Goal: Task Accomplishment & Management: Use online tool/utility

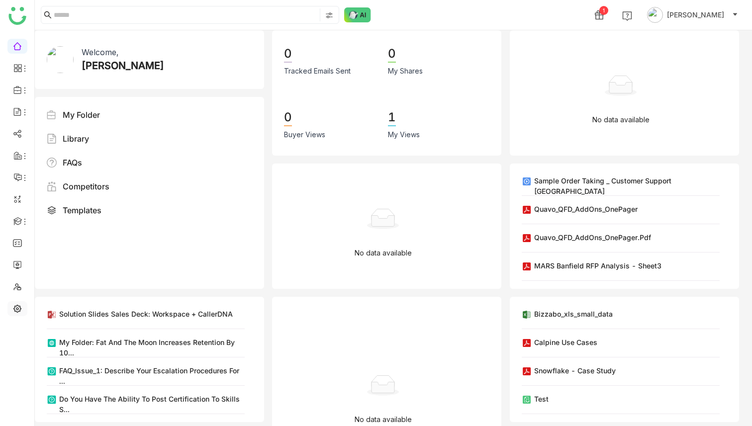
click at [18, 312] on link at bounding box center [17, 308] width 9 height 8
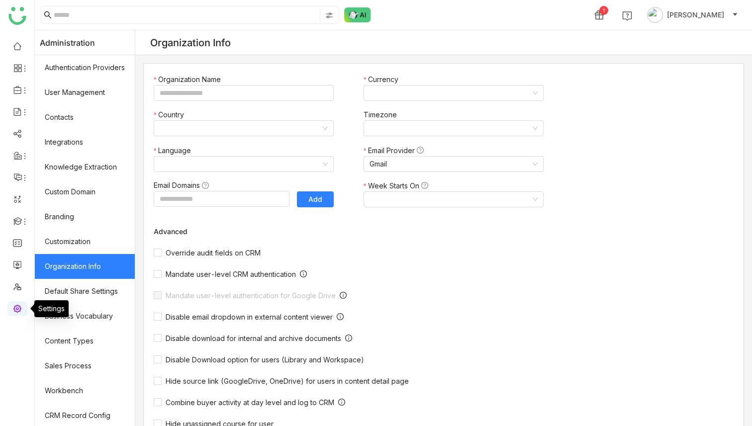
type input "*******"
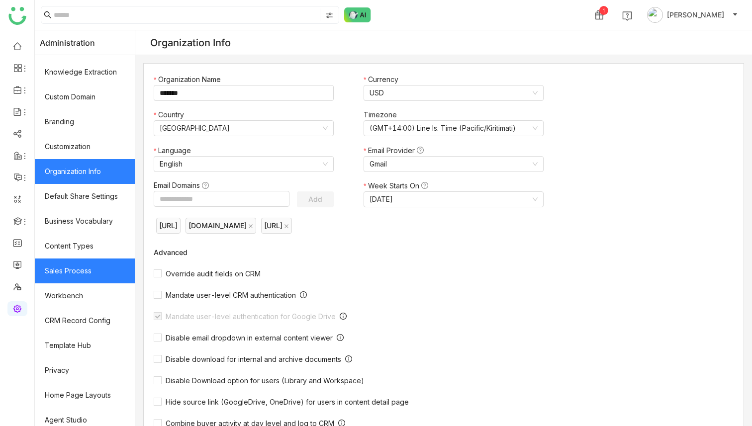
scroll to position [101, 0]
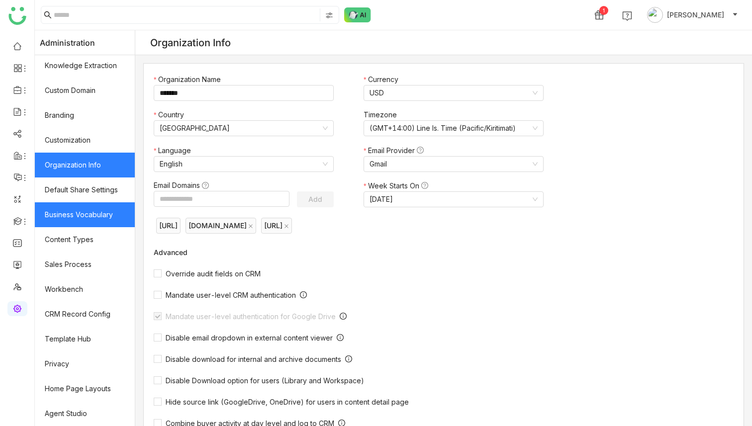
click at [105, 221] on link "Business Vocabulary" at bounding box center [85, 214] width 100 height 25
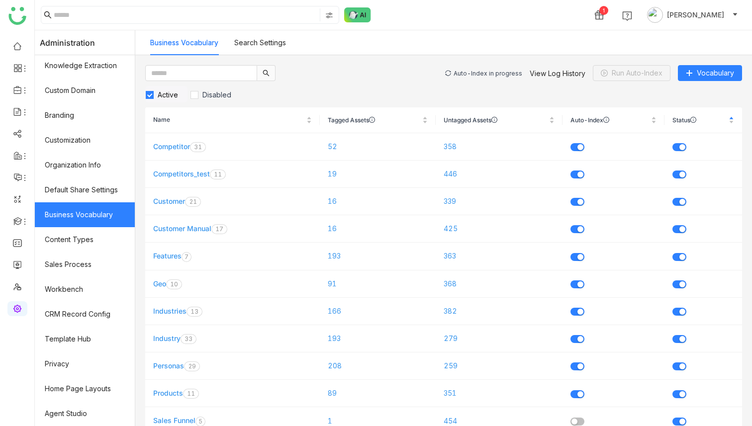
click at [471, 72] on div "Auto-Index in progress" at bounding box center [488, 73] width 69 height 7
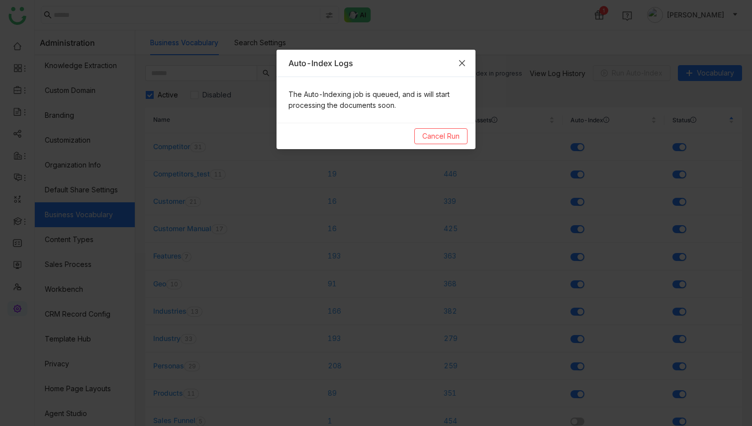
click at [465, 65] on icon "Close" at bounding box center [462, 63] width 8 height 8
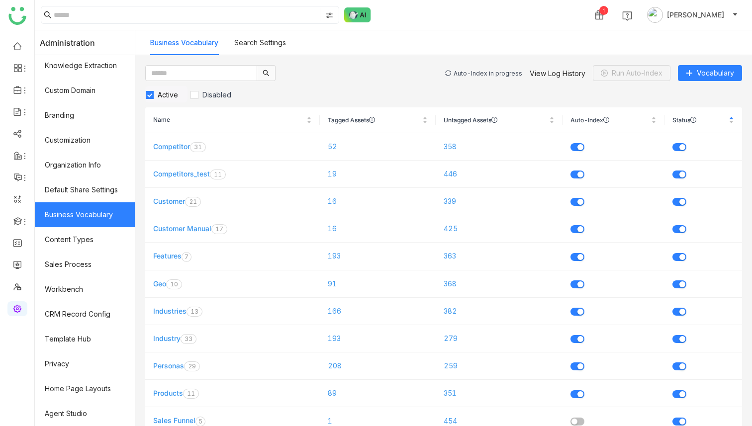
click at [475, 73] on div "Auto-Index in progress" at bounding box center [488, 73] width 69 height 7
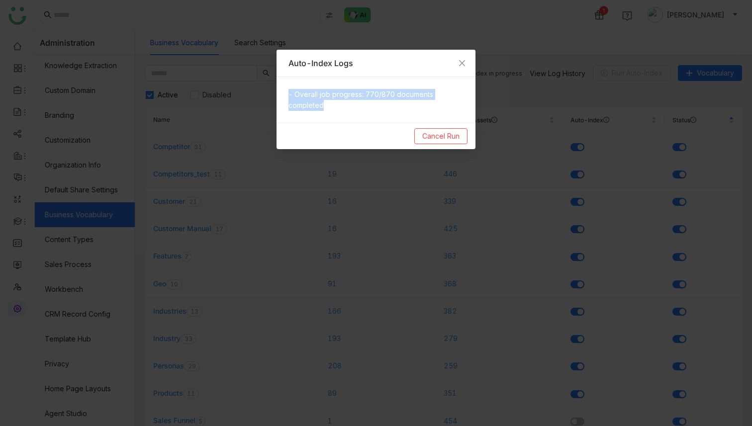
drag, startPoint x: 345, startPoint y: 112, endPoint x: 280, endPoint y: 91, distance: 68.6
click at [280, 91] on div "- Overall job progress: 770/870 documents completed" at bounding box center [376, 100] width 199 height 46
copy p "- Overall job progress: 770/870 documents completed"
click at [464, 63] on icon "Close" at bounding box center [462, 63] width 8 height 8
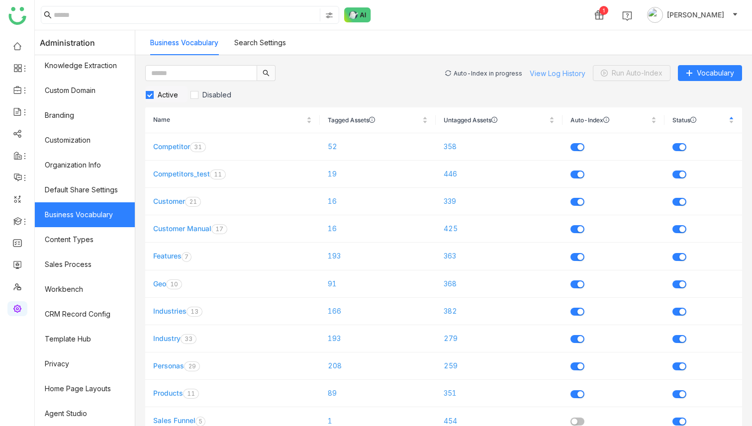
click at [547, 71] on link "View Log History" at bounding box center [558, 73] width 56 height 8
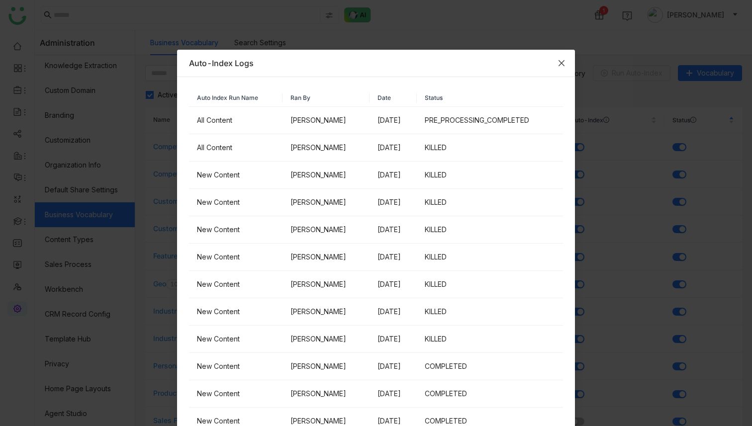
click at [562, 61] on icon "Close" at bounding box center [562, 63] width 8 height 8
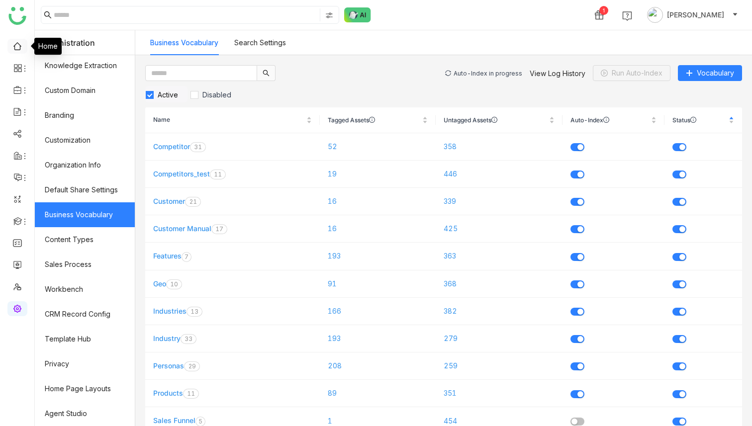
click at [18, 42] on link at bounding box center [17, 45] width 9 height 8
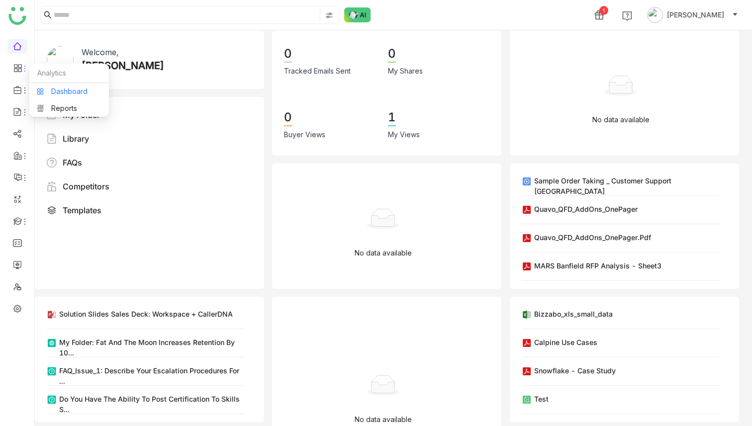
click at [52, 92] on link "Dashboard" at bounding box center [69, 91] width 65 height 7
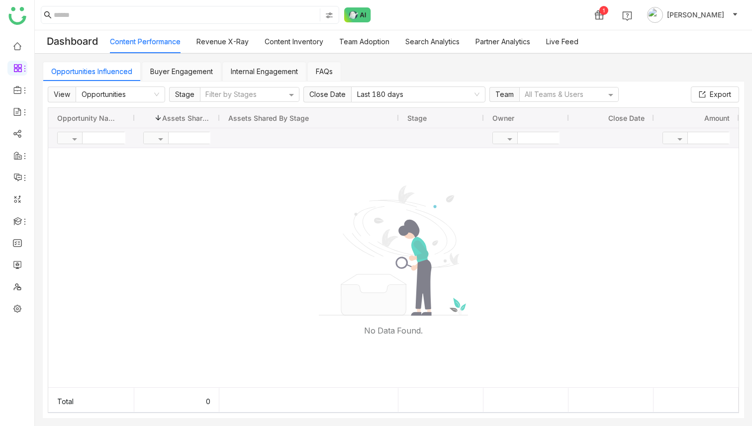
click at [426, 41] on link "Search Analytics" at bounding box center [432, 41] width 54 height 8
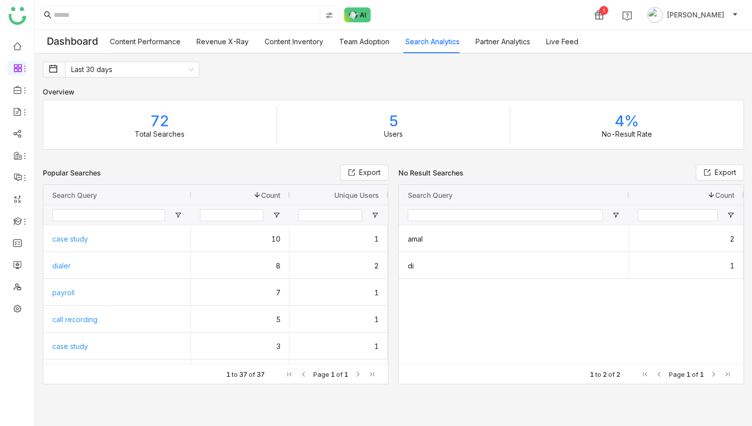
click at [176, 40] on link "Content Performance" at bounding box center [145, 41] width 71 height 8
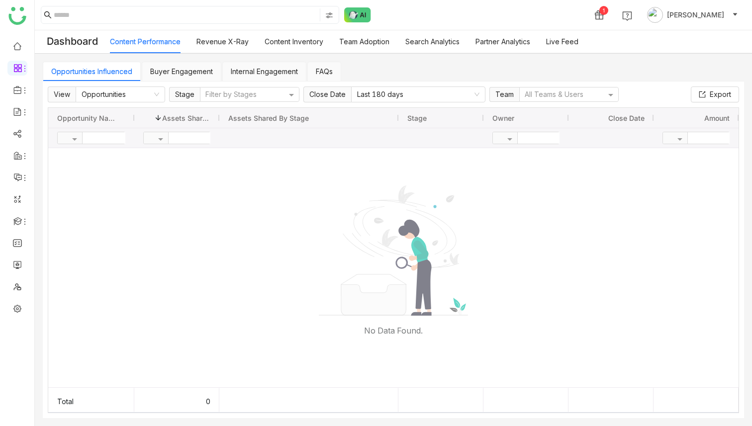
click at [298, 43] on link "Content Inventory" at bounding box center [294, 41] width 59 height 8
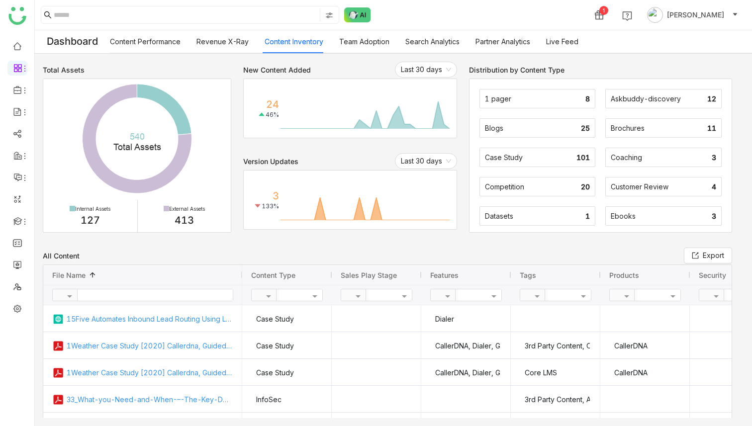
drag, startPoint x: 177, startPoint y: 221, endPoint x: 219, endPoint y: 221, distance: 42.3
click at [219, 221] on div "External Assets 413" at bounding box center [184, 216] width 94 height 32
click at [17, 312] on link at bounding box center [17, 308] width 9 height 8
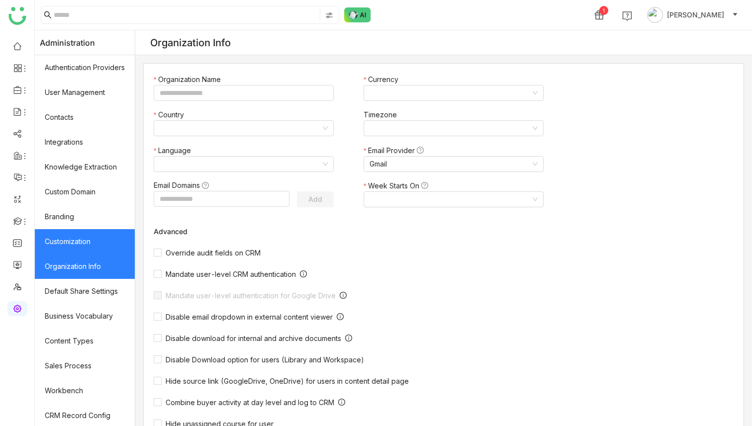
type input "*******"
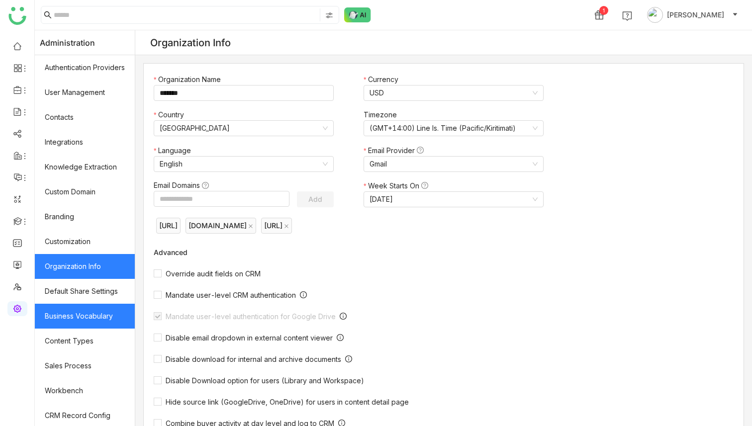
click at [89, 317] on link "Business Vocabulary" at bounding box center [85, 316] width 100 height 25
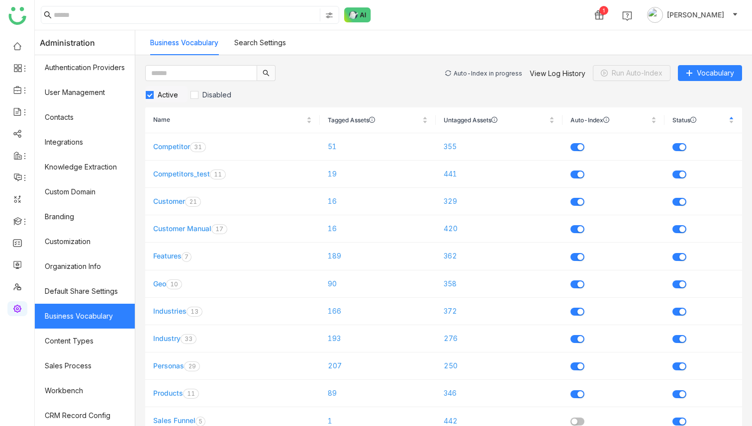
click at [478, 75] on div "Auto-Index in progress" at bounding box center [488, 73] width 69 height 7
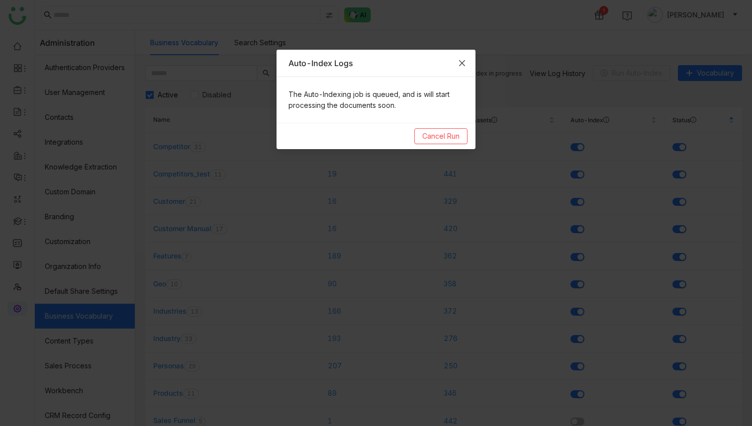
click at [466, 65] on icon "Close" at bounding box center [462, 63] width 8 height 8
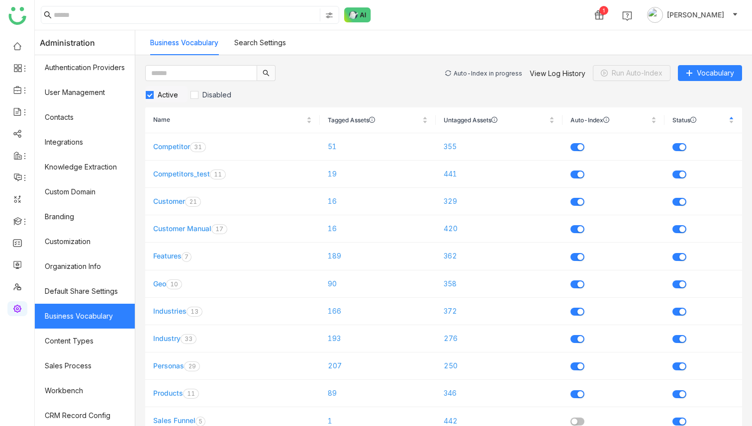
click at [474, 71] on div "Auto-Index in progress" at bounding box center [488, 73] width 69 height 7
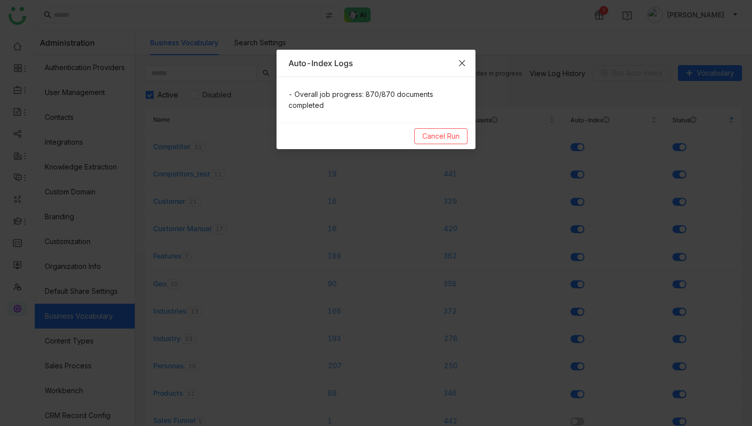
click at [466, 66] on span "Close" at bounding box center [462, 63] width 27 height 27
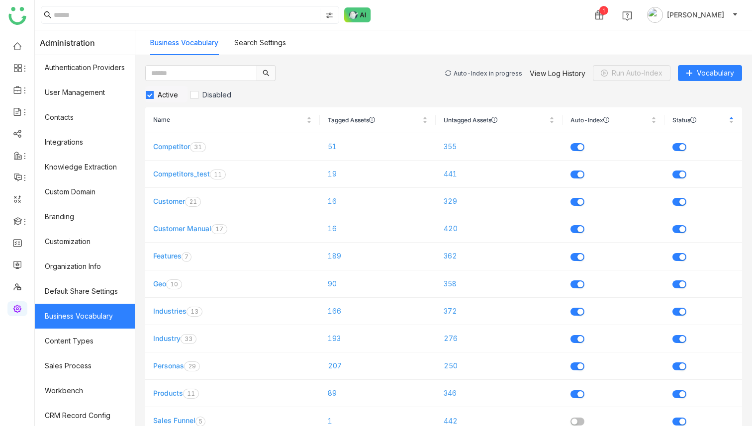
click at [480, 70] on div "Auto-Index in progress" at bounding box center [488, 73] width 69 height 7
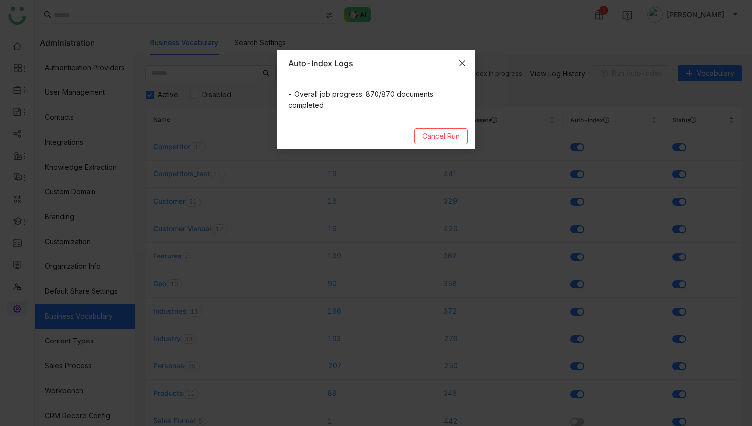
click at [467, 61] on span "Close" at bounding box center [462, 63] width 27 height 27
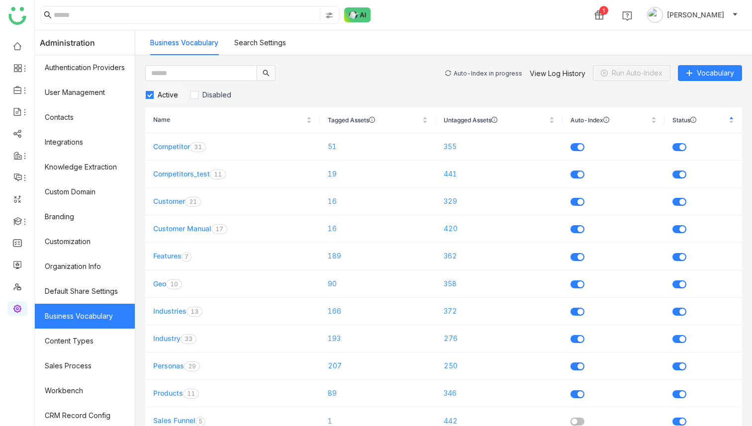
click at [479, 71] on div "Auto-Index in progress" at bounding box center [488, 73] width 69 height 7
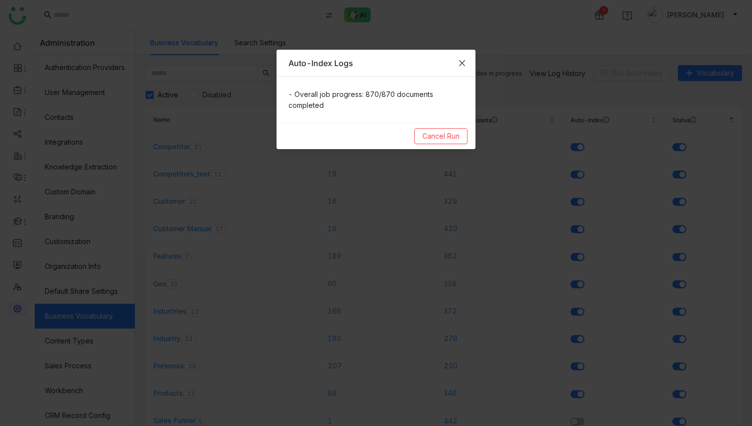
click at [467, 66] on span "Close" at bounding box center [462, 63] width 27 height 27
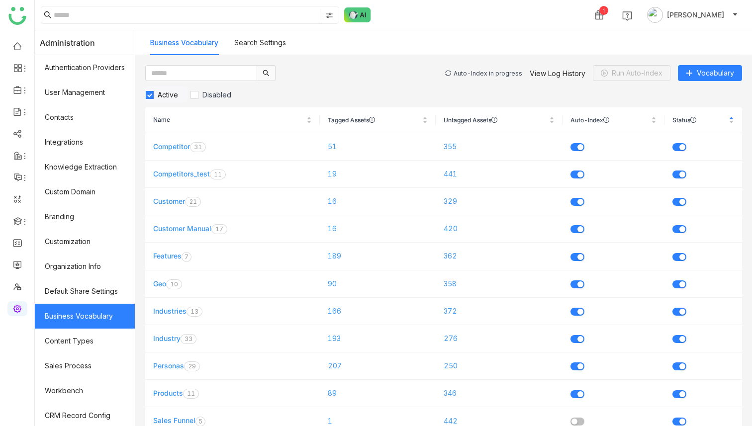
click at [486, 76] on div "Auto-Index in progress" at bounding box center [488, 73] width 69 height 7
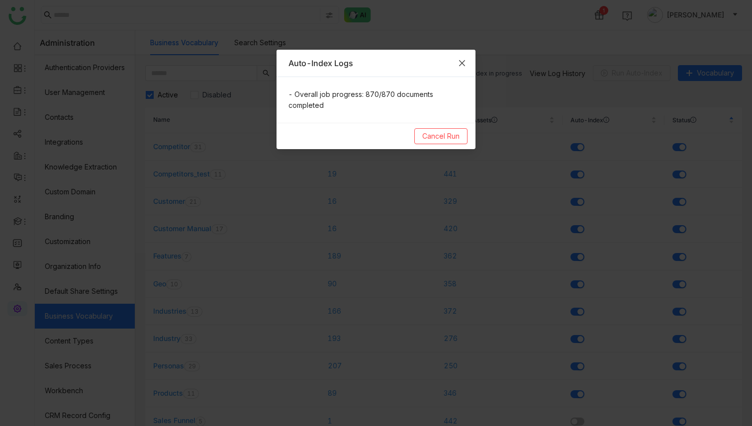
click at [472, 65] on span "Close" at bounding box center [462, 63] width 27 height 27
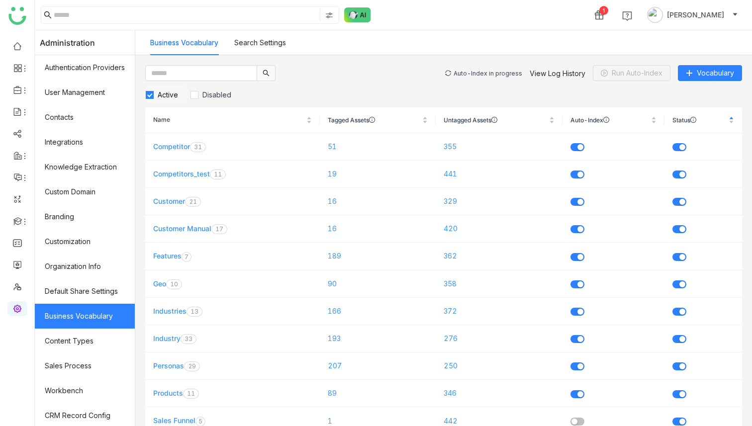
click at [490, 72] on div "Auto-Index in progress" at bounding box center [488, 73] width 69 height 7
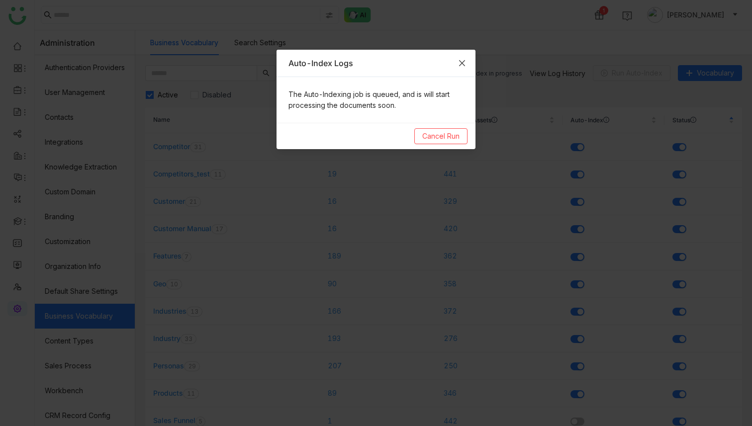
click at [463, 63] on icon "Close" at bounding box center [462, 63] width 8 height 8
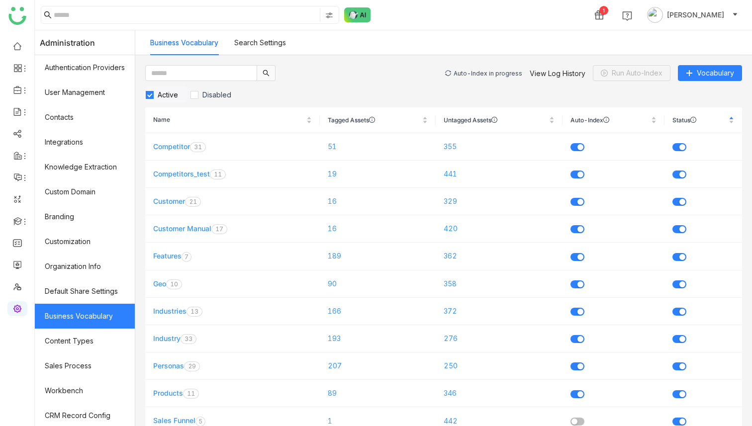
click at [481, 72] on div "Auto-Index in progress" at bounding box center [488, 73] width 69 height 7
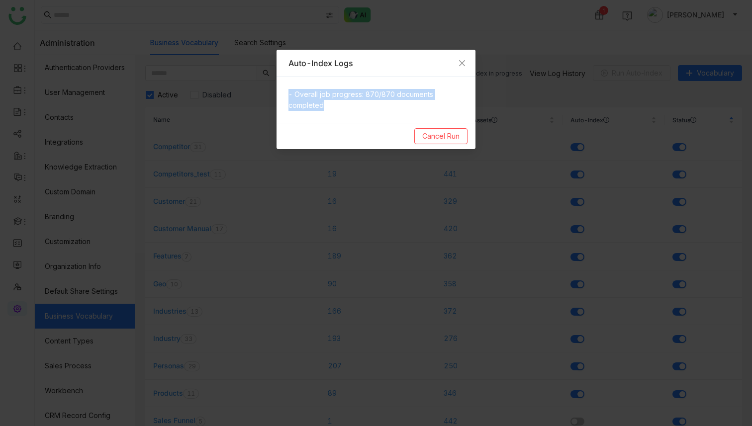
drag, startPoint x: 336, startPoint y: 113, endPoint x: 277, endPoint y: 81, distance: 67.4
click at [277, 81] on div "- Overall job progress: 870/870 documents completed" at bounding box center [376, 100] width 199 height 46
copy p "- Overall job progress: 870/870 documents completed"
click at [435, 15] on nz-modal-container "Auto-Index Logs - Overall job progress: 870/870 documents completed Cancel Run" at bounding box center [376, 213] width 752 height 426
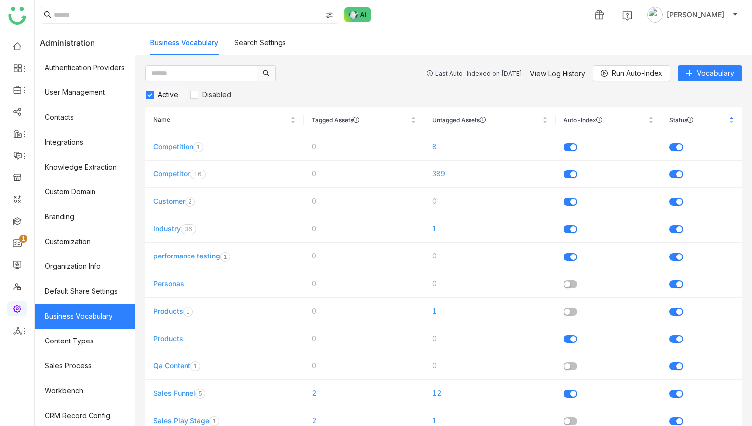
click at [487, 71] on div "Last Auto-Indexed on Jul 23, 2025" at bounding box center [478, 73] width 87 height 7
click at [546, 78] on div "Last Auto-Indexed on Jul 23, 2025 View Log History Run Auto-Index Vocabulary" at bounding box center [584, 73] width 315 height 16
click at [546, 76] on link "View Log History" at bounding box center [558, 73] width 56 height 8
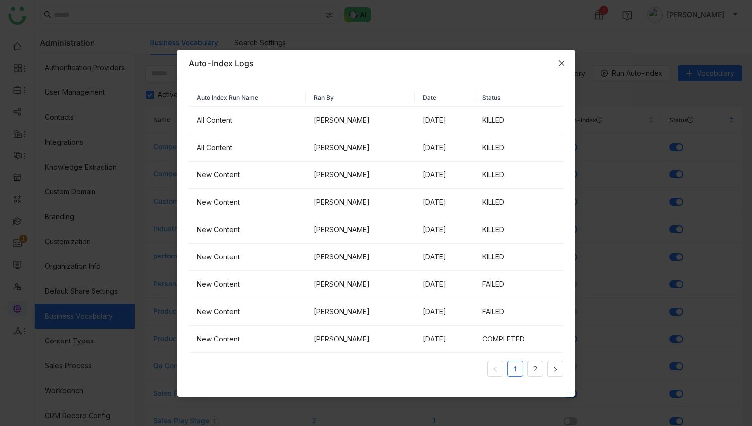
click at [561, 63] on icon "Close" at bounding box center [562, 63] width 8 height 8
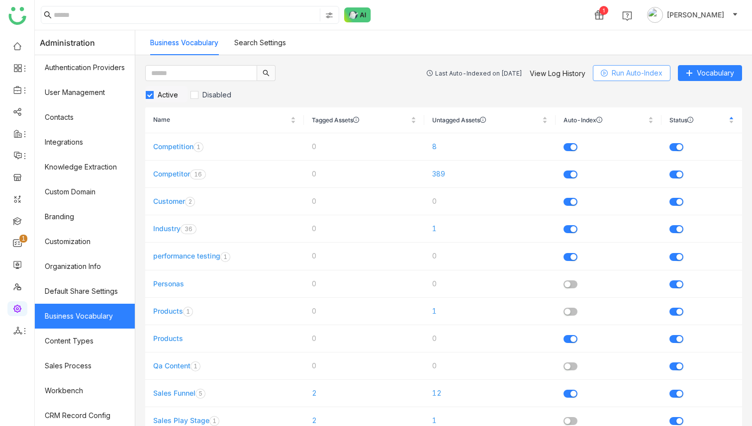
click at [610, 70] on button "Run Auto-Index" at bounding box center [632, 73] width 78 height 16
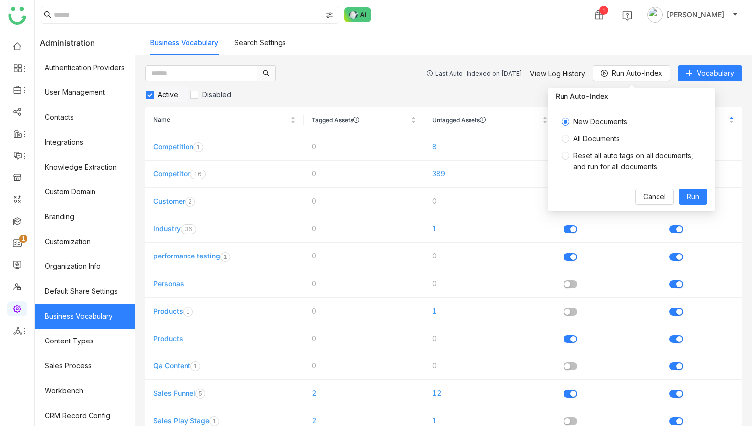
click at [593, 135] on span "All Documents" at bounding box center [597, 138] width 54 height 11
click at [439, 22] on div "1 Chandramani Tiwary" at bounding box center [393, 15] width 717 height 30
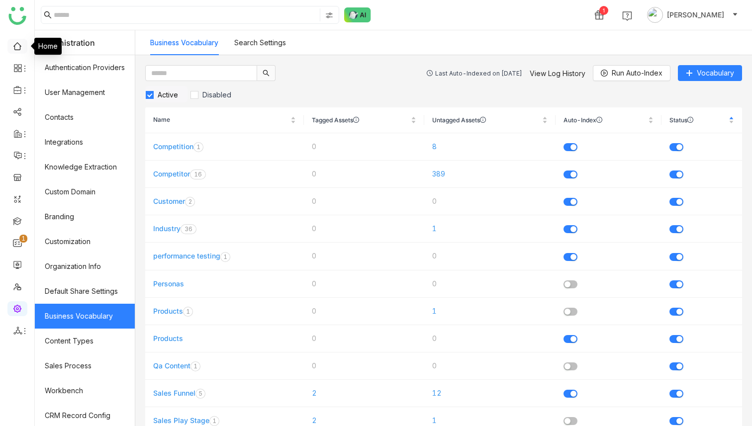
click at [15, 42] on link at bounding box center [17, 45] width 9 height 8
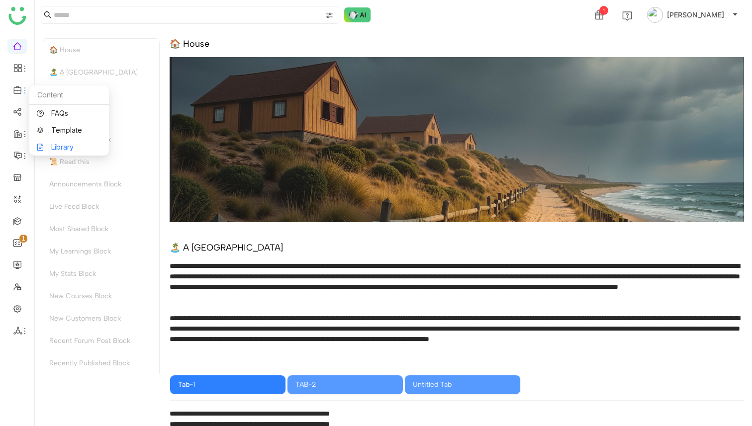
click at [69, 144] on link "Library" at bounding box center [69, 147] width 65 height 7
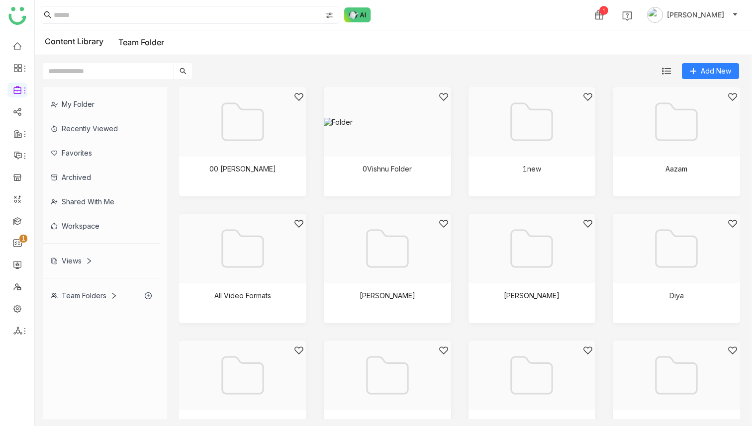
click at [106, 220] on div "Workspace" at bounding box center [101, 226] width 117 height 24
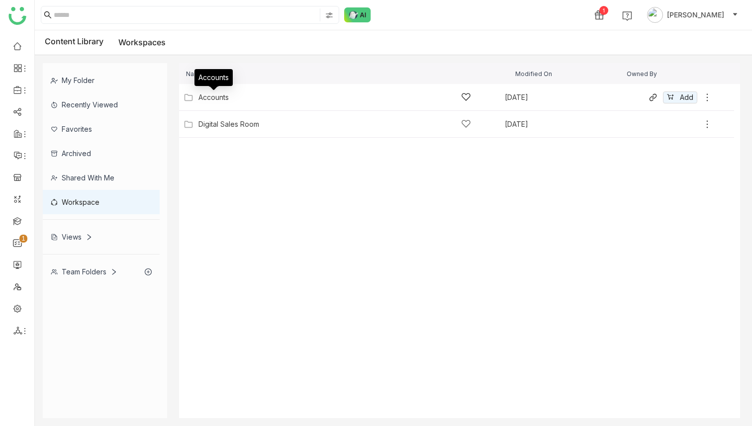
click at [222, 94] on div "Accounts" at bounding box center [213, 98] width 30 height 8
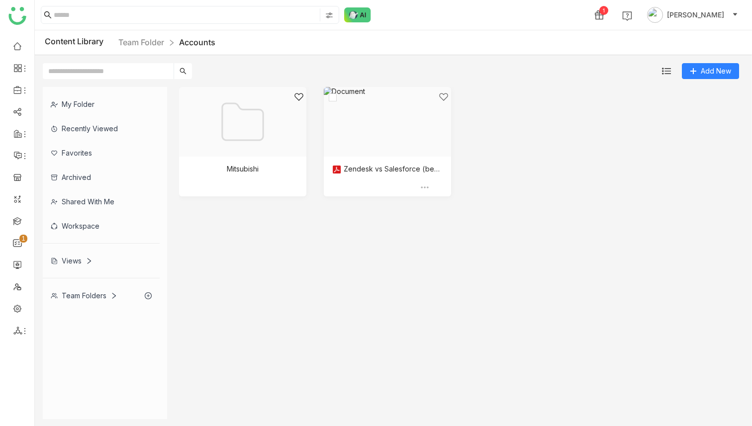
click at [376, 145] on div at bounding box center [384, 134] width 110 height 85
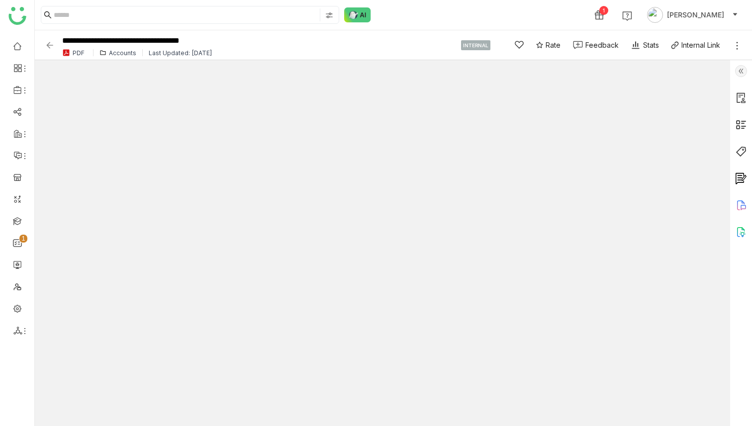
click at [739, 150] on img at bounding box center [741, 152] width 12 height 12
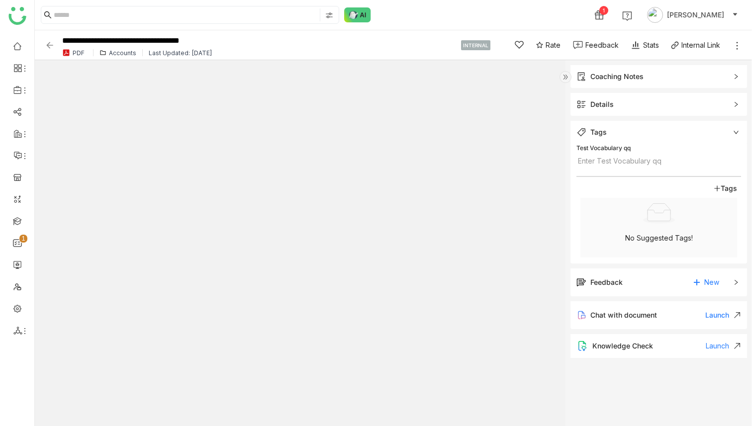
click at [629, 106] on span "Details" at bounding box center [652, 104] width 151 height 11
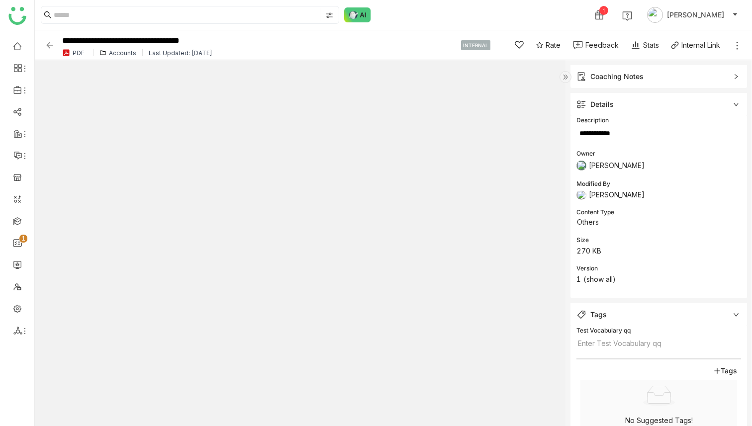
click at [629, 106] on span "Details" at bounding box center [652, 104] width 151 height 11
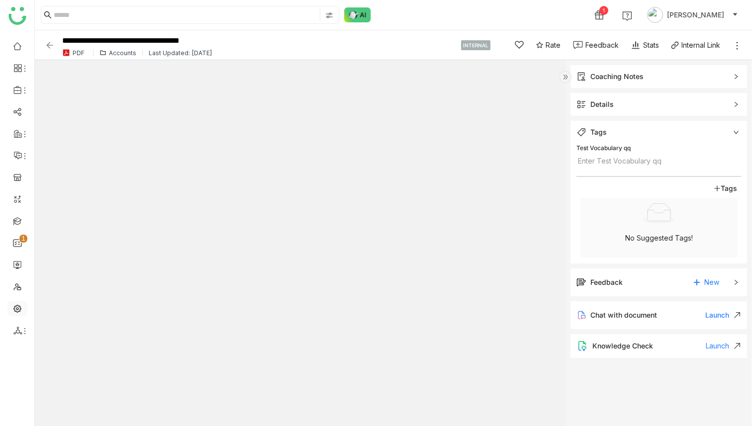
click at [20, 309] on link at bounding box center [17, 308] width 9 height 8
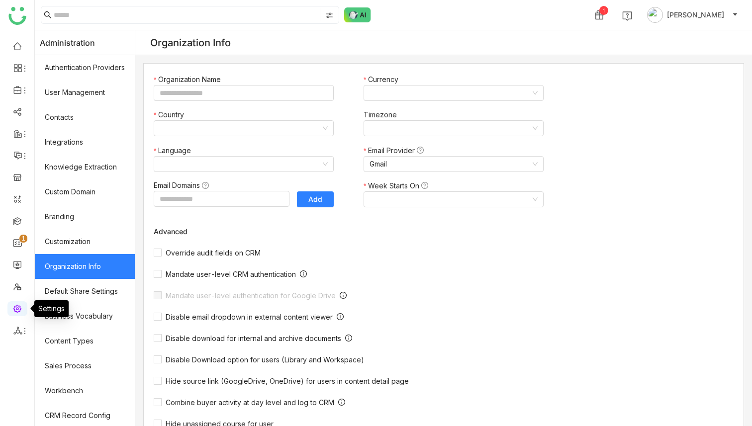
type input "*******"
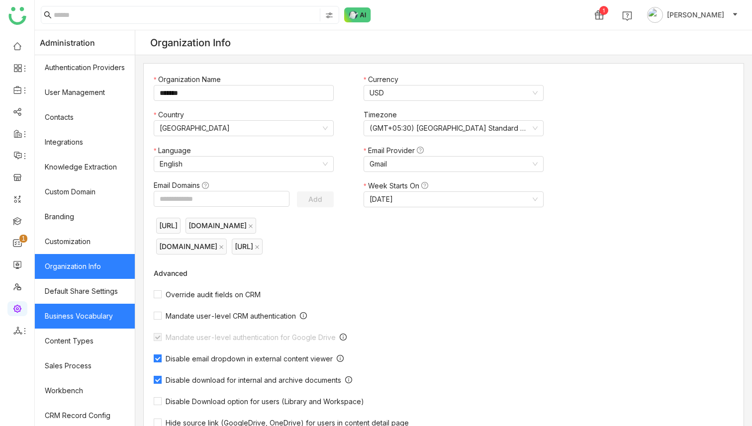
click at [75, 312] on link "Business Vocabulary" at bounding box center [85, 316] width 100 height 25
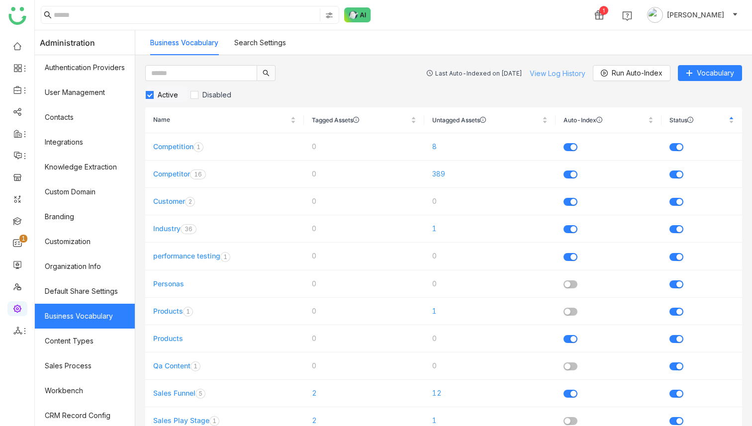
click at [548, 72] on link "View Log History" at bounding box center [558, 73] width 56 height 8
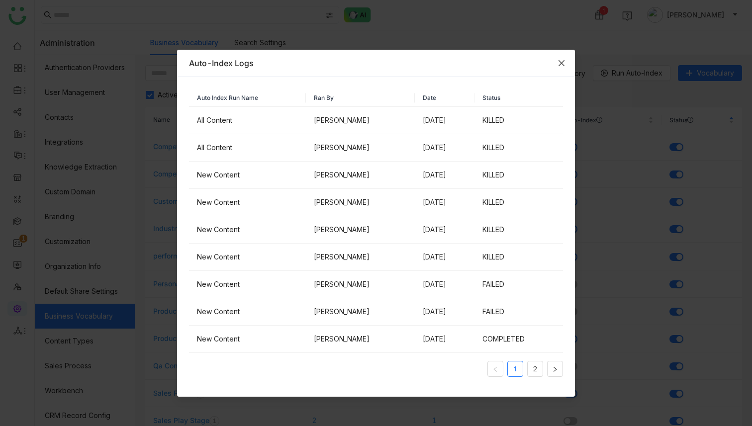
click at [566, 58] on span "Close" at bounding box center [561, 63] width 27 height 27
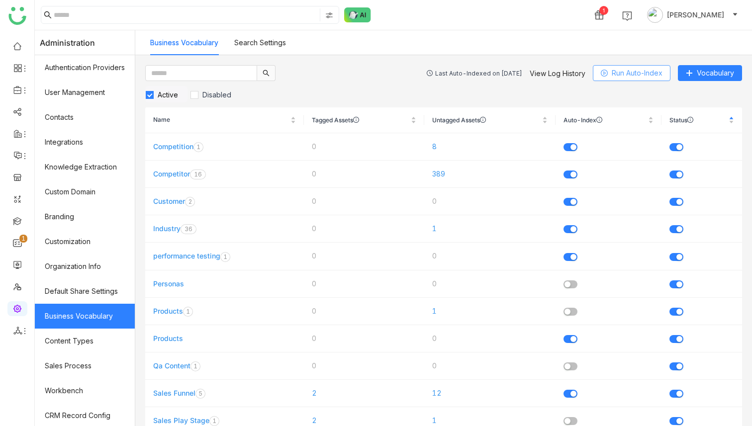
click at [617, 68] on span "Run Auto-Index" at bounding box center [637, 73] width 51 height 11
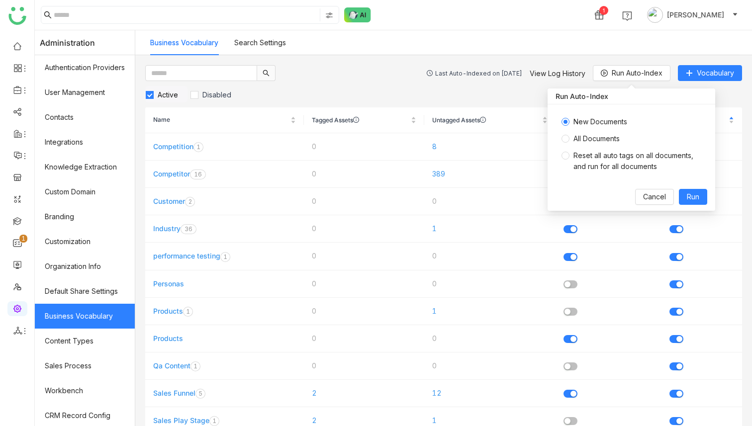
click at [567, 143] on label "All Documents" at bounding box center [630, 138] width 136 height 11
click at [689, 196] on span "Run" at bounding box center [693, 197] width 12 height 11
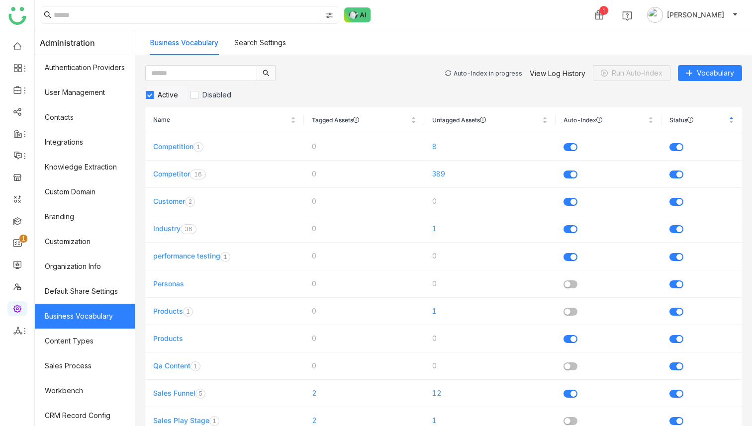
click at [486, 71] on div "Auto-Index in progress" at bounding box center [488, 73] width 69 height 7
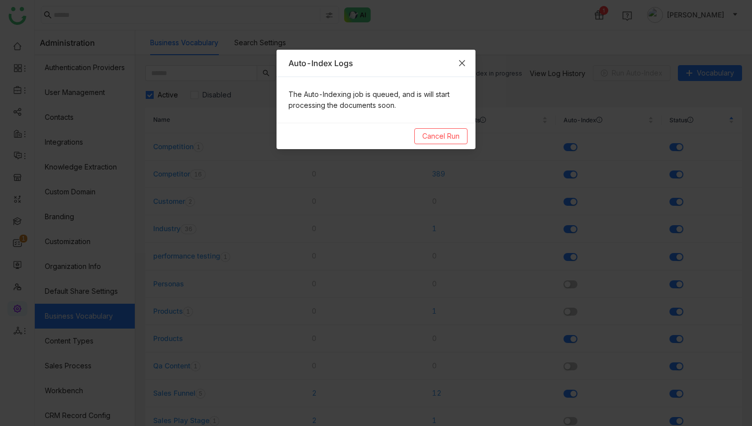
click at [464, 61] on icon "Close" at bounding box center [462, 63] width 8 height 8
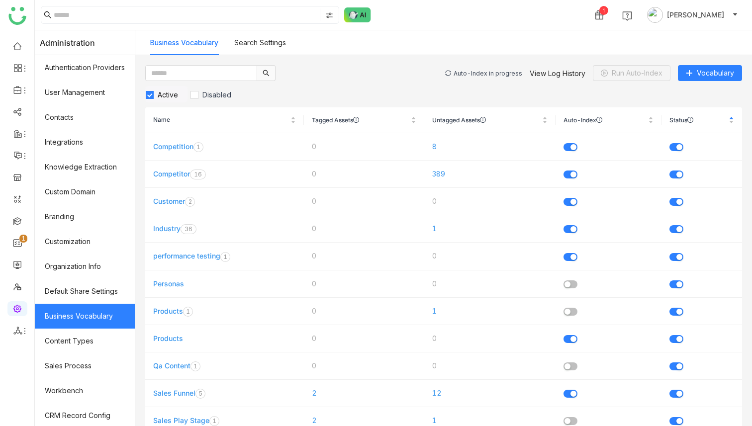
click at [474, 74] on div "Auto-Index in progress" at bounding box center [488, 73] width 69 height 7
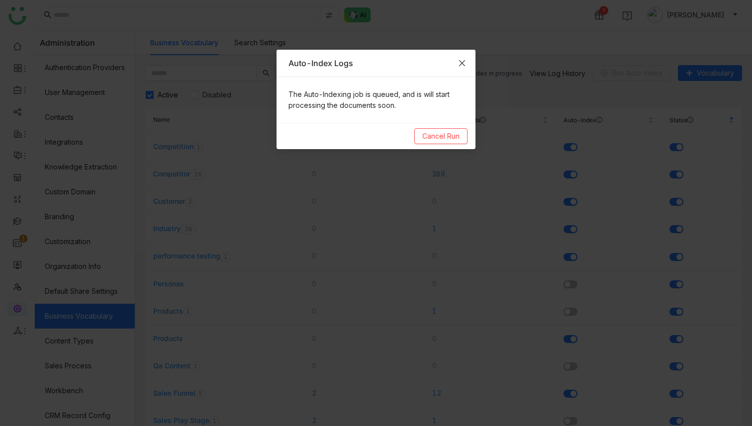
click at [464, 65] on icon "Close" at bounding box center [462, 63] width 6 height 6
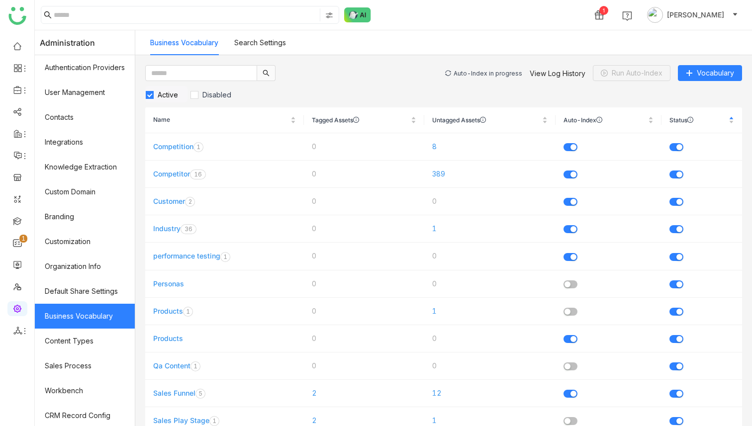
click at [489, 74] on div "Auto-Index in progress" at bounding box center [488, 73] width 69 height 7
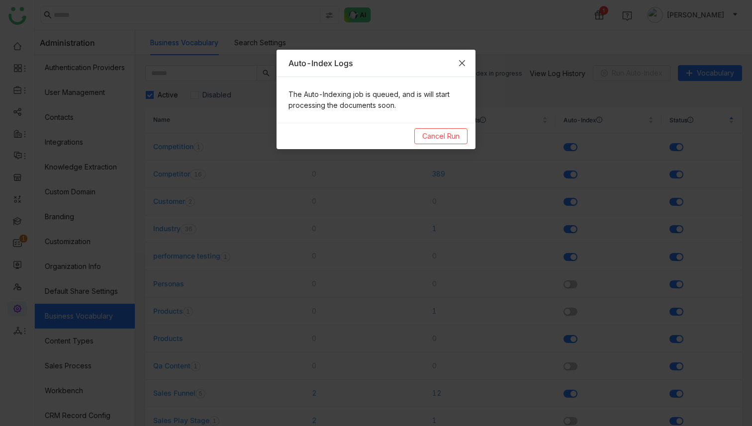
click at [461, 63] on icon "Close" at bounding box center [462, 63] width 6 height 6
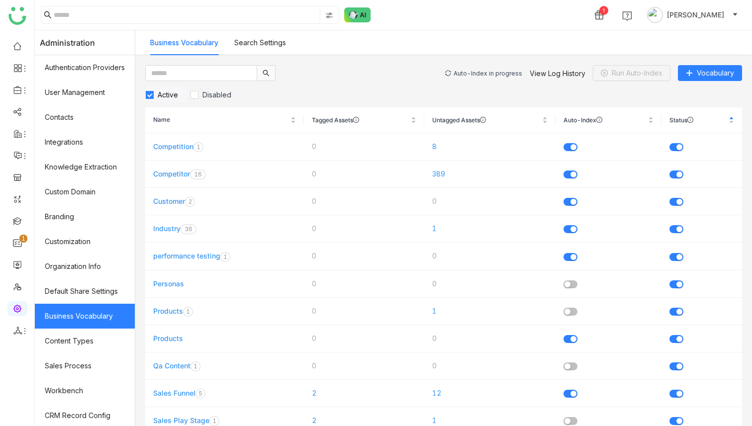
click at [475, 69] on div "Auto-Index in progress View Log History Run Auto-Index Vocabulary" at bounding box center [593, 73] width 297 height 16
click at [476, 72] on div "Auto-Index in progress" at bounding box center [488, 73] width 69 height 7
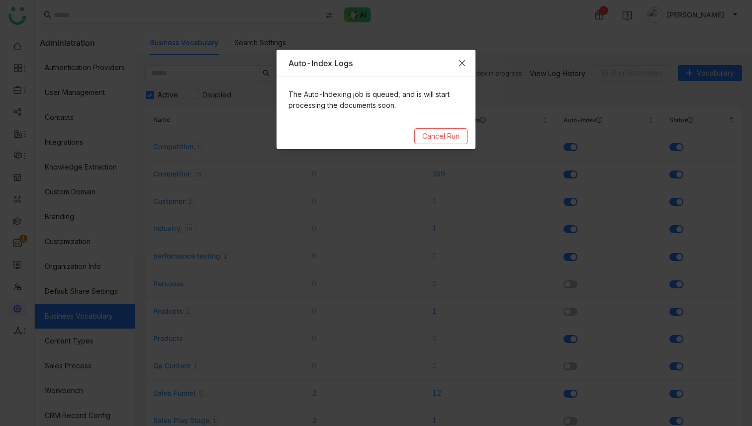
click at [464, 61] on icon "Close" at bounding box center [462, 63] width 6 height 6
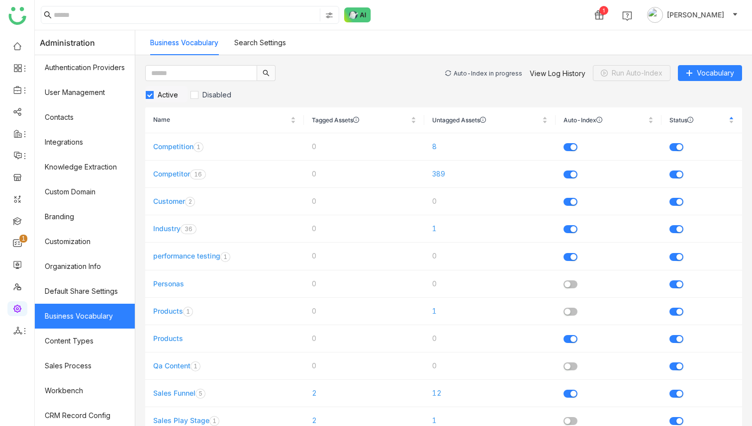
click at [480, 78] on div "Auto-Index in progress View Log History Run Auto-Index Vocabulary" at bounding box center [593, 73] width 297 height 16
click at [480, 75] on div "Auto-Index in progress" at bounding box center [488, 73] width 69 height 7
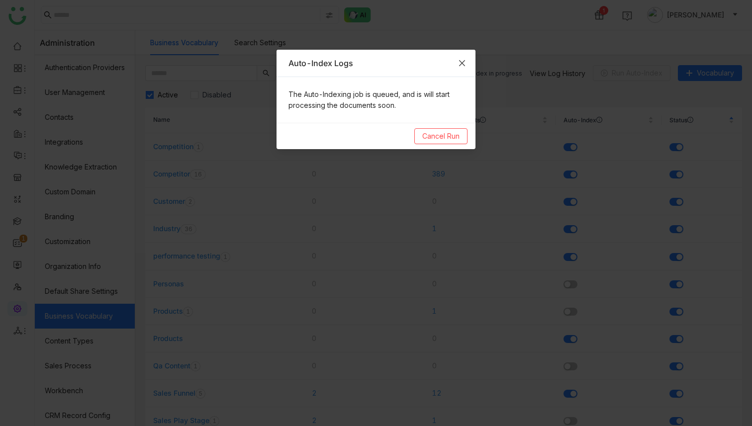
click at [467, 63] on span "Close" at bounding box center [462, 63] width 27 height 27
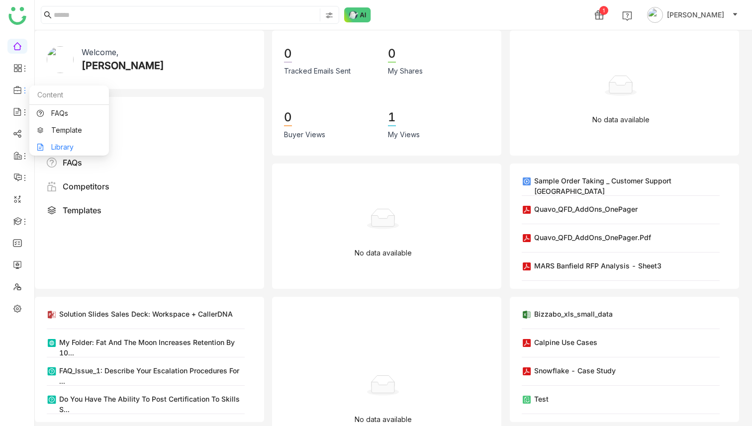
click at [55, 144] on link "Library" at bounding box center [69, 147] width 65 height 7
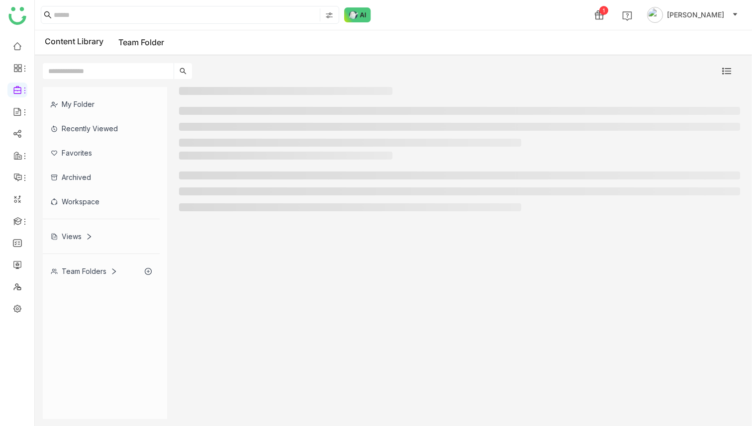
click at [93, 204] on div "Workspace" at bounding box center [101, 202] width 117 height 24
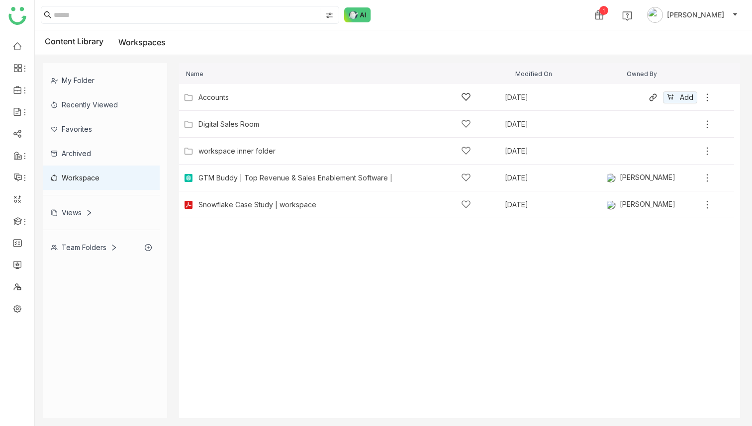
click at [222, 94] on div "Accounts" at bounding box center [213, 98] width 30 height 8
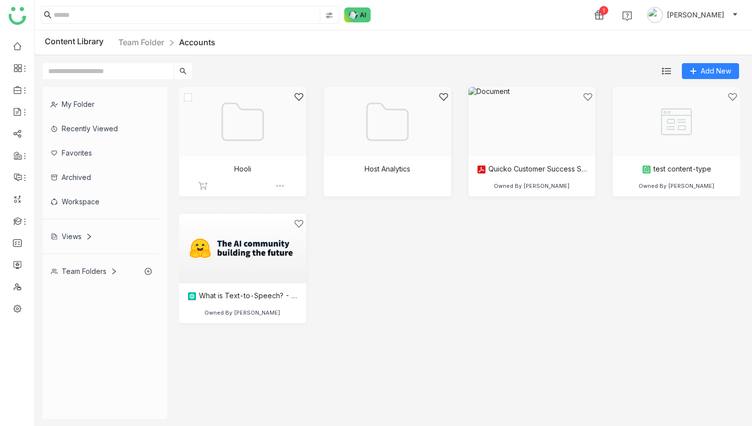
click at [272, 180] on div "Hooli" at bounding box center [242, 178] width 127 height 42
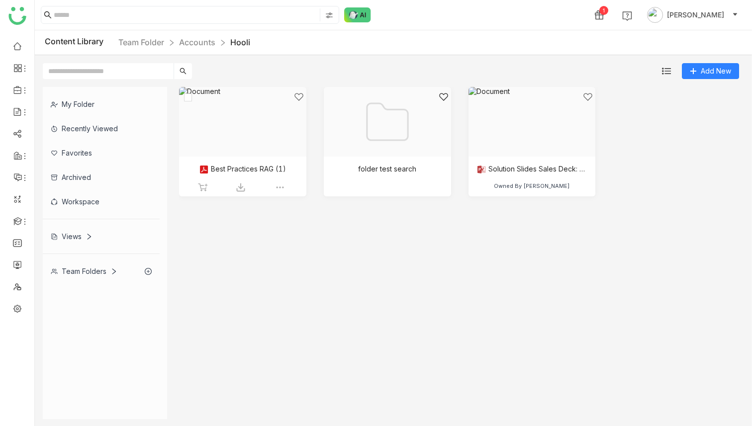
click at [256, 125] on div at bounding box center [239, 134] width 110 height 85
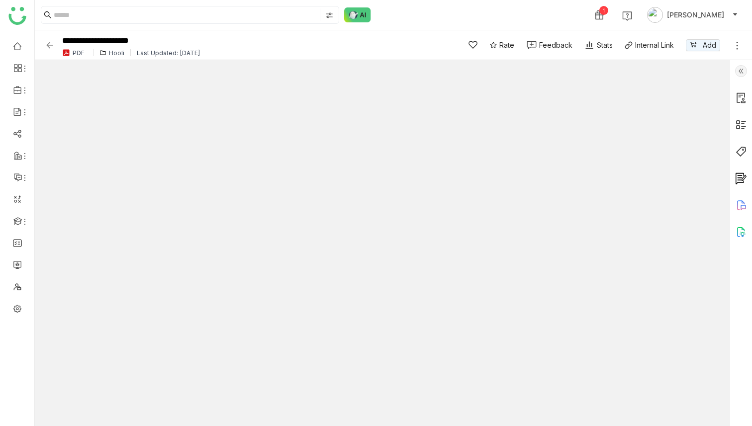
click at [745, 151] on img at bounding box center [741, 152] width 12 height 12
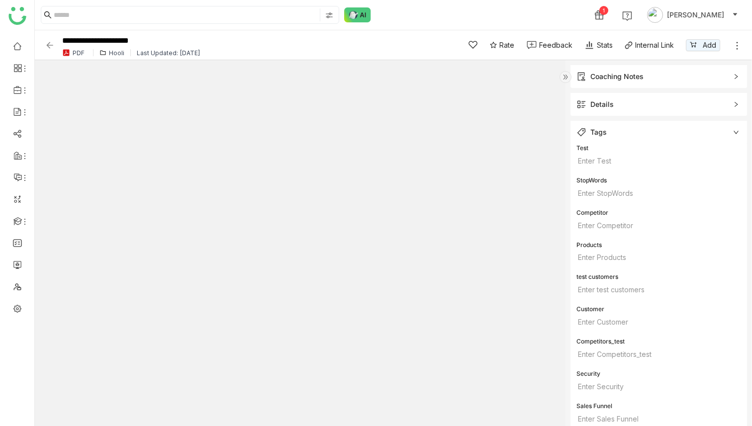
click at [708, 104] on span "Details" at bounding box center [652, 104] width 151 height 11
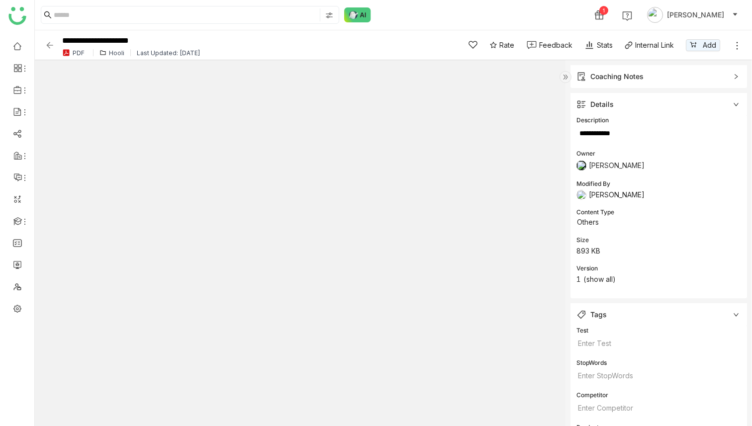
click at [48, 45] on img at bounding box center [50, 45] width 10 height 10
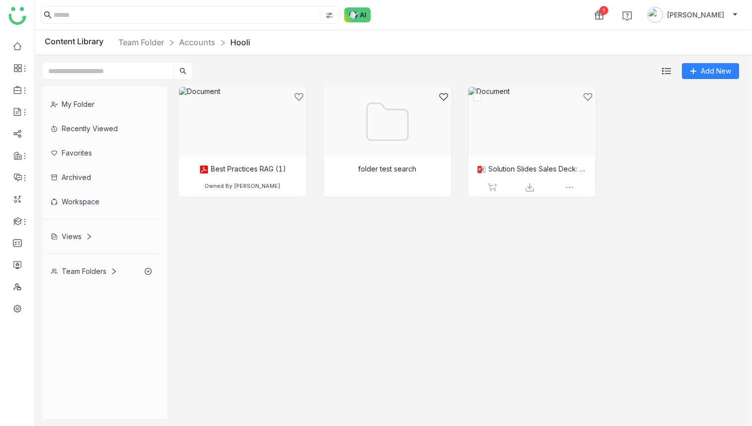
click at [519, 143] on div at bounding box center [529, 134] width 110 height 85
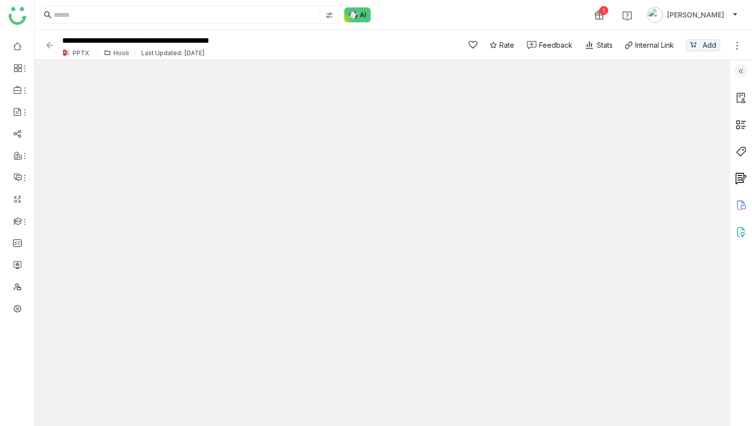
click at [740, 152] on img at bounding box center [741, 152] width 12 height 12
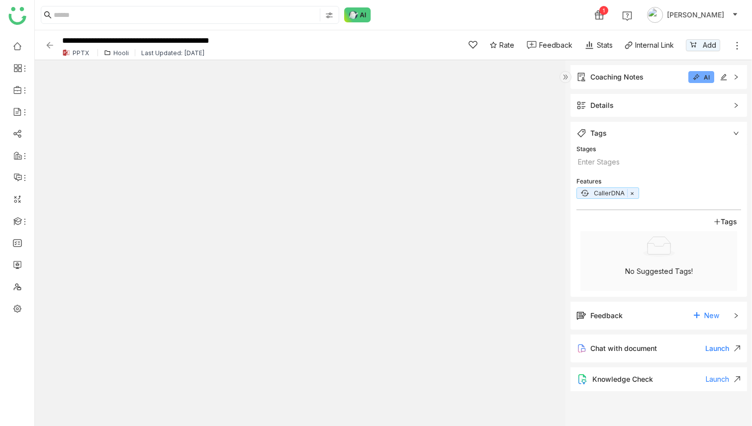
click at [622, 113] on div "Details" at bounding box center [659, 105] width 177 height 23
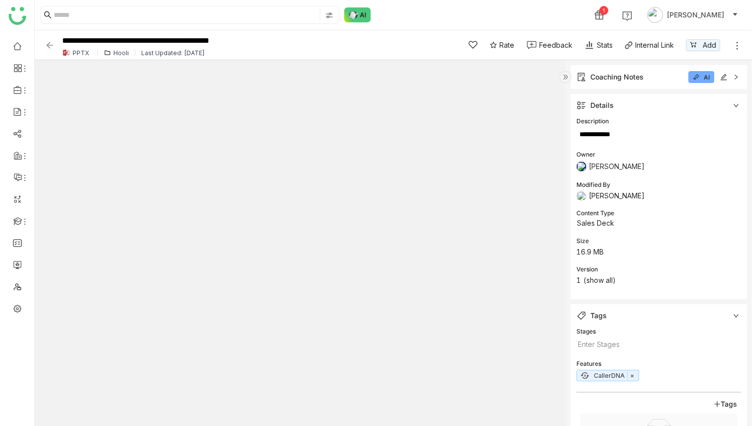
click at [622, 113] on div "Details" at bounding box center [659, 105] width 177 height 23
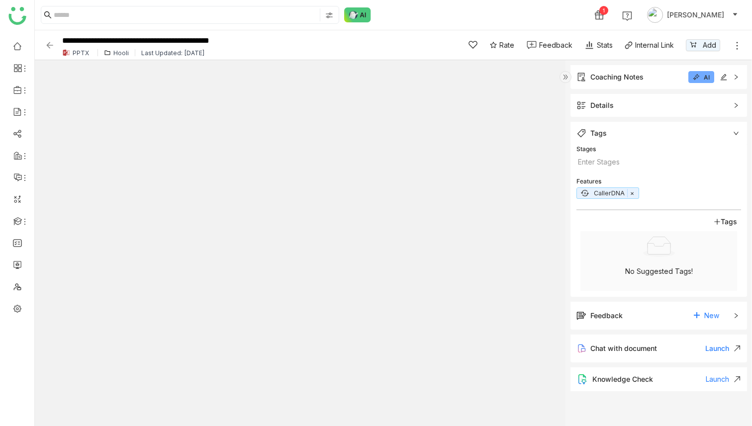
click at [51, 47] on img at bounding box center [50, 45] width 10 height 10
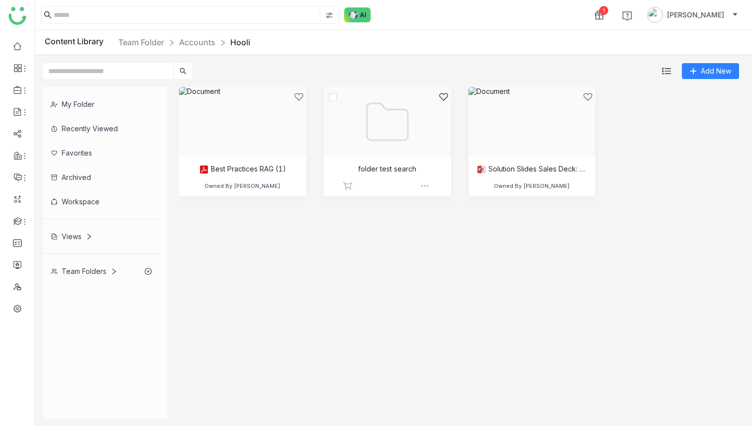
click at [396, 131] on div at bounding box center [384, 134] width 110 height 85
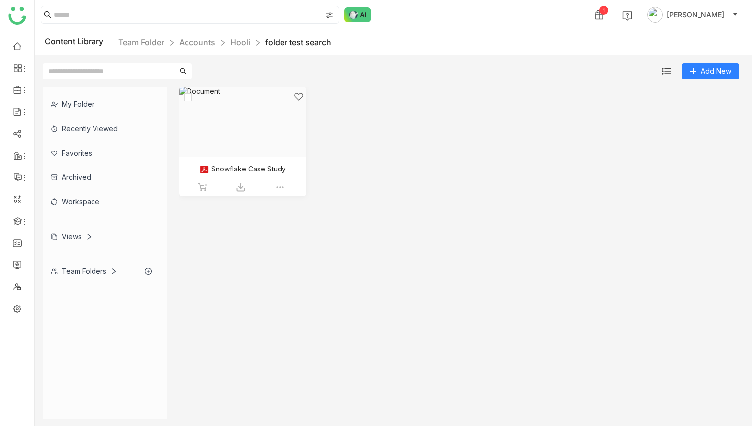
click at [246, 135] on div at bounding box center [239, 134] width 110 height 85
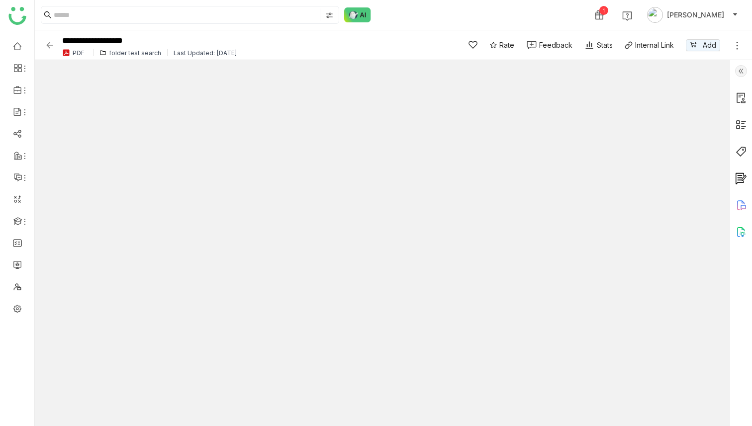
click at [743, 153] on img at bounding box center [741, 152] width 12 height 12
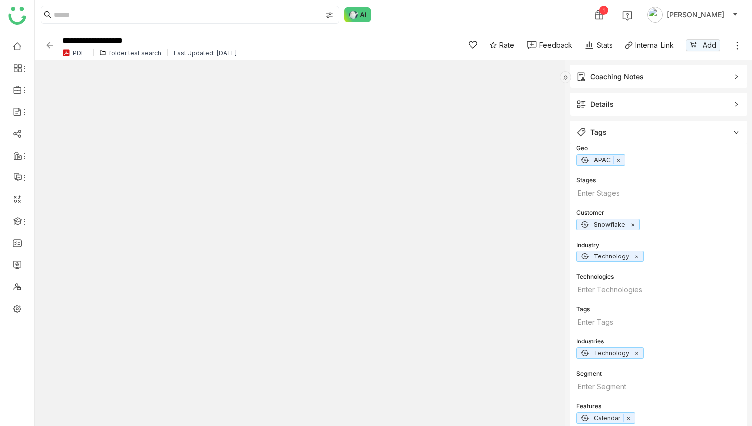
click at [656, 106] on span "Details" at bounding box center [652, 104] width 151 height 11
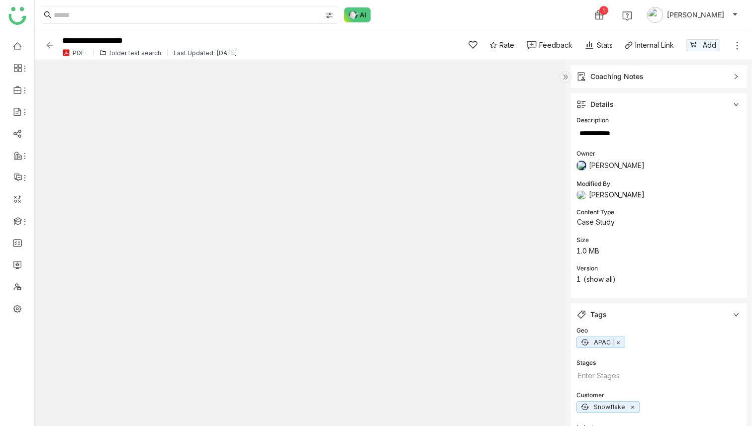
click at [656, 107] on span "Details" at bounding box center [652, 104] width 151 height 11
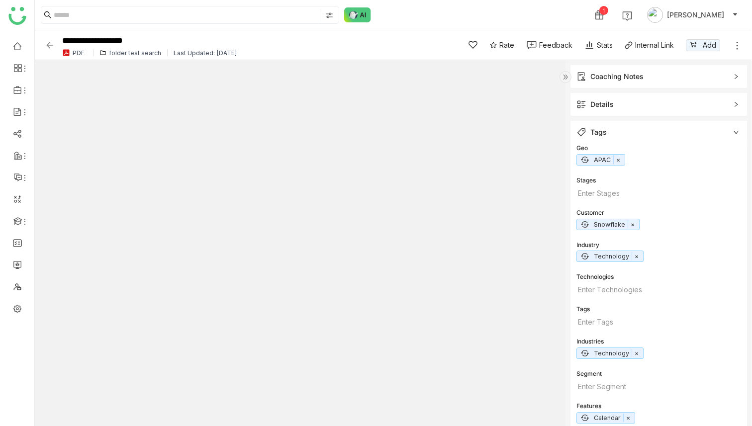
click at [563, 73] on img at bounding box center [566, 77] width 12 height 12
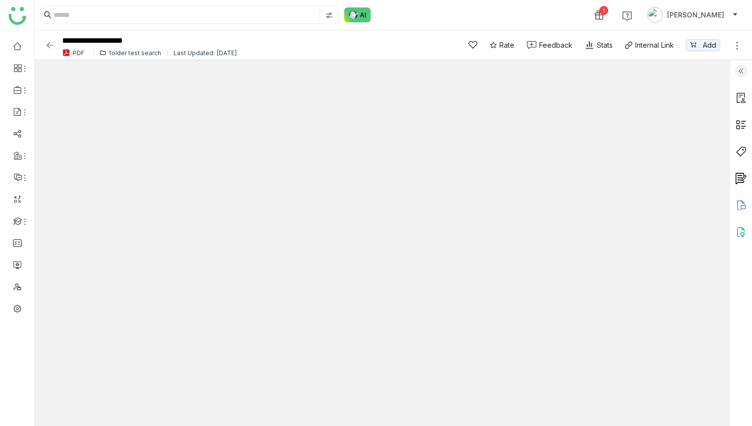
click at [48, 43] on img at bounding box center [50, 45] width 10 height 10
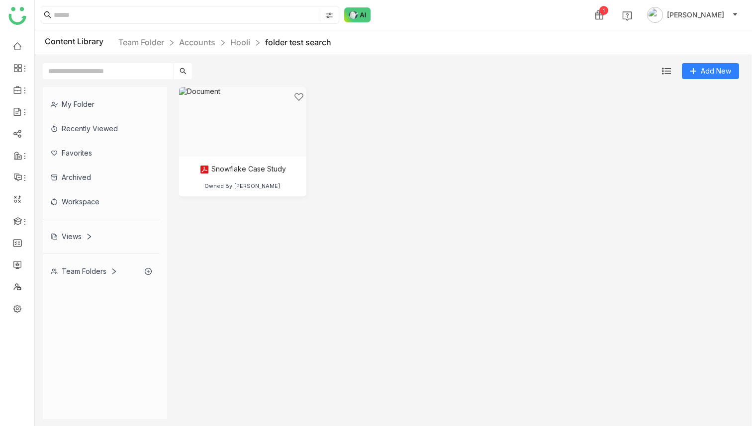
click at [103, 205] on div "Workspace" at bounding box center [101, 202] width 117 height 24
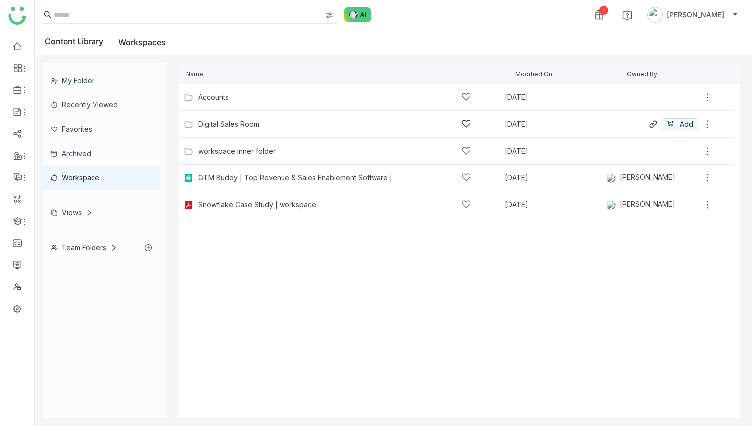
click at [236, 134] on div "Digital Sales Room [DATE] Add" at bounding box center [456, 124] width 555 height 27
click at [236, 128] on div "Digital Sales Room" at bounding box center [228, 124] width 61 height 8
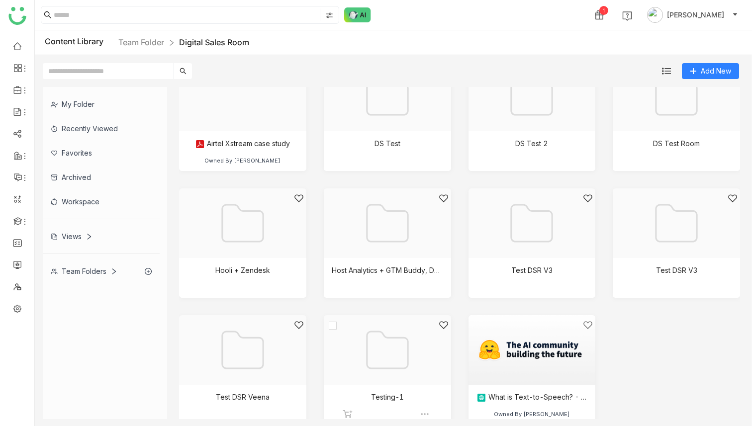
scroll to position [46, 0]
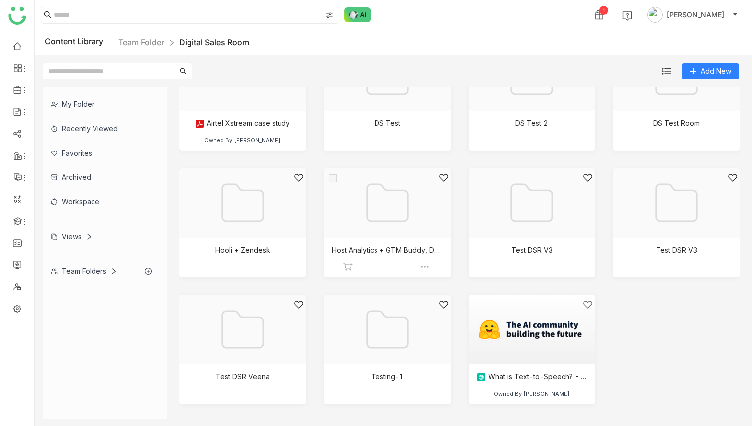
click at [382, 245] on div at bounding box center [384, 215] width 110 height 85
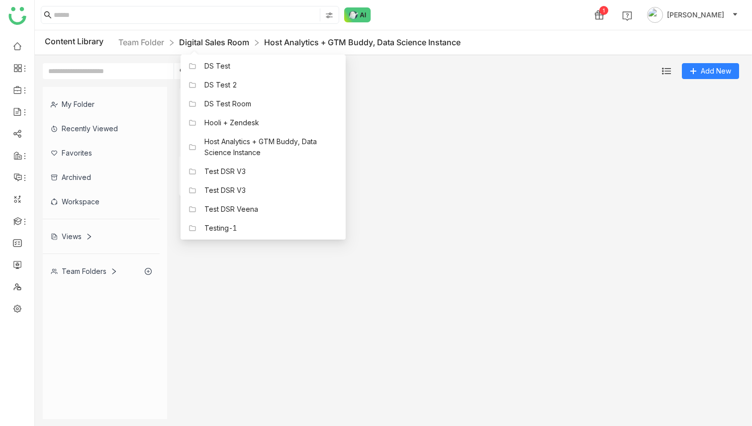
click at [230, 41] on link "Digital Sales Room" at bounding box center [214, 42] width 70 height 10
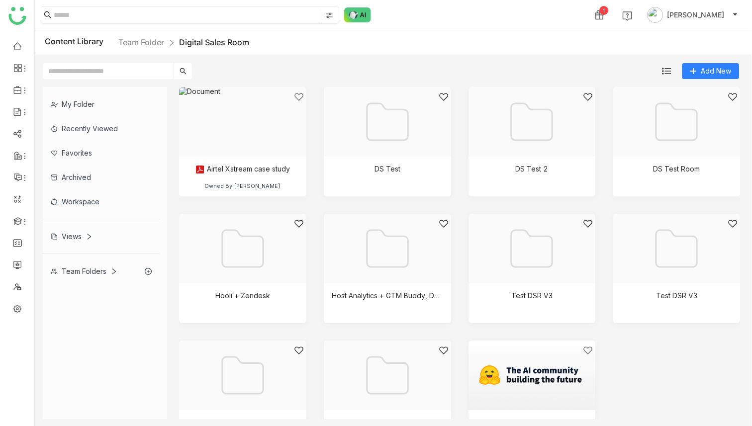
click at [331, 16] on img at bounding box center [329, 15] width 8 height 8
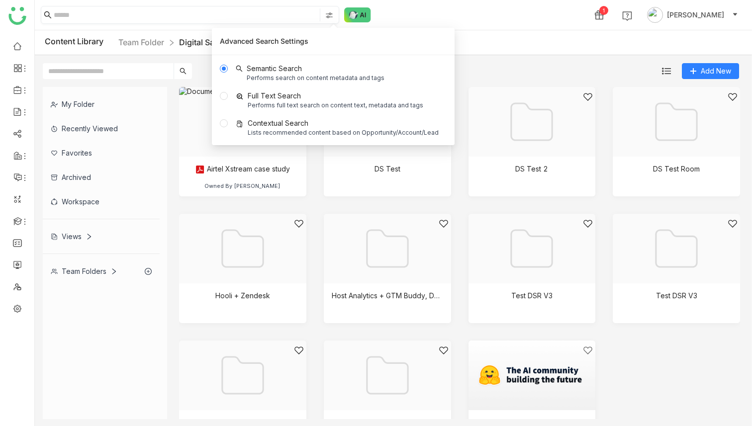
click at [331, 16] on img at bounding box center [329, 15] width 8 height 8
click at [659, 146] on div at bounding box center [673, 134] width 110 height 85
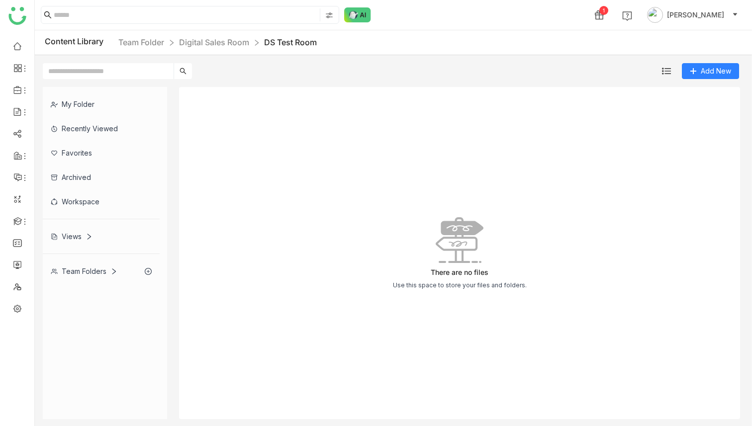
click at [225, 48] on nz-breadcrumb "Team Folder Digital Sales Room DS Test Room" at bounding box center [217, 42] width 198 height 12
click at [225, 43] on link "Digital Sales Room" at bounding box center [214, 42] width 70 height 10
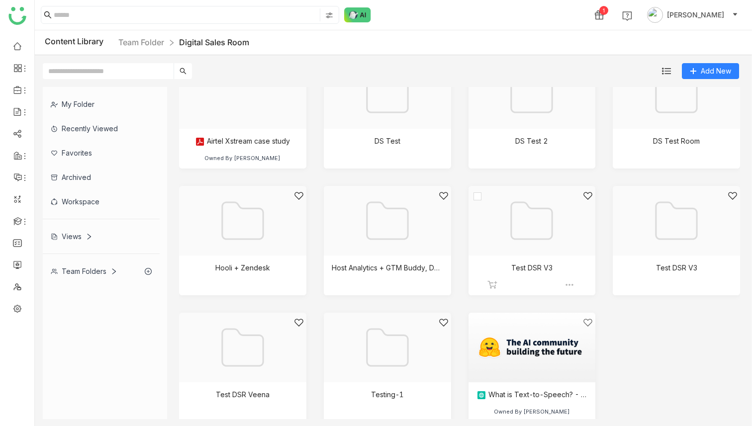
scroll to position [46, 0]
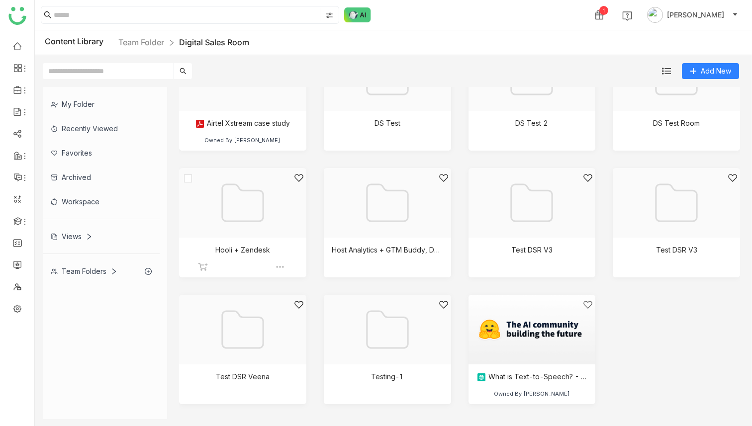
click at [275, 235] on div at bounding box center [239, 215] width 110 height 85
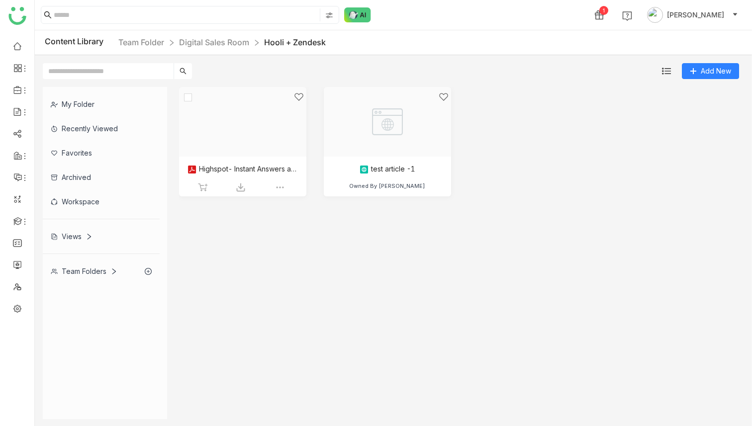
click at [261, 133] on div at bounding box center [239, 134] width 110 height 85
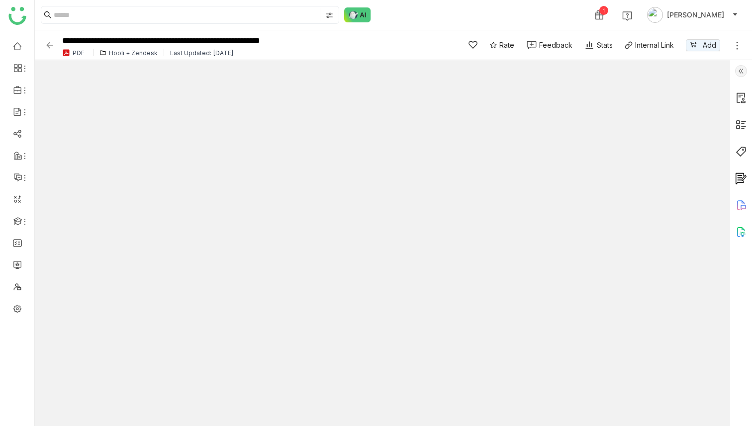
click at [738, 156] on img at bounding box center [741, 152] width 12 height 12
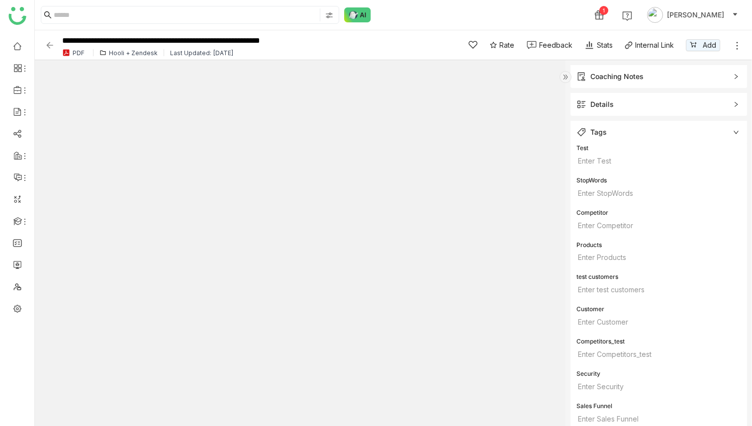
click at [677, 97] on div "Details" at bounding box center [659, 104] width 177 height 23
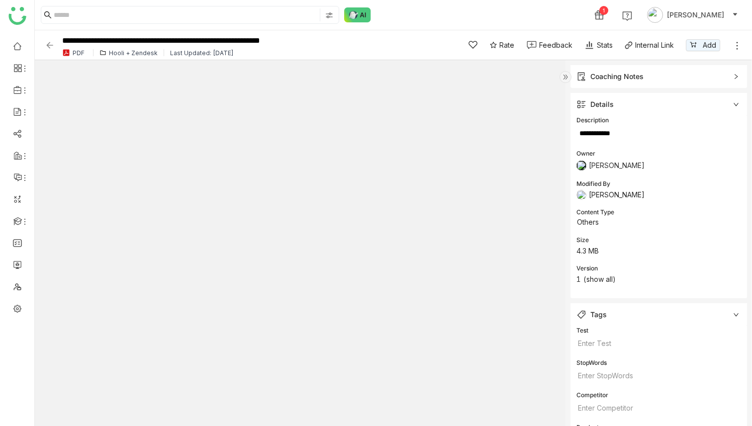
click at [677, 100] on span "Details" at bounding box center [652, 104] width 151 height 11
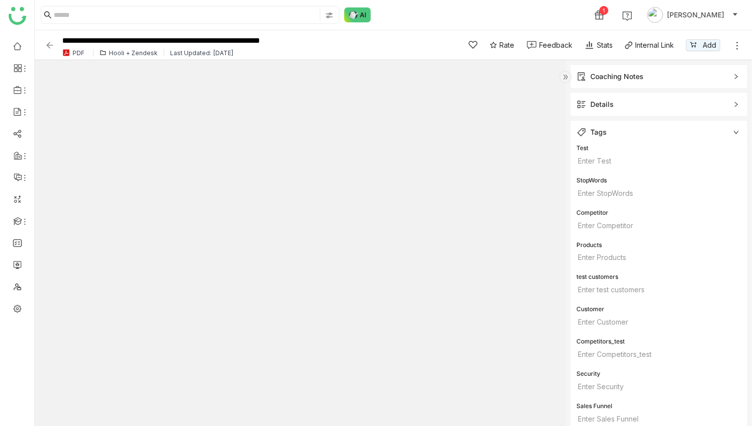
click at [655, 129] on span "Tags" at bounding box center [652, 132] width 151 height 11
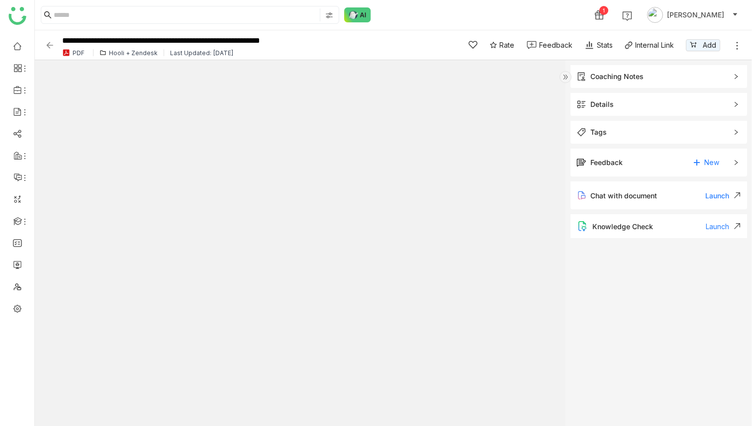
click at [50, 46] on img at bounding box center [50, 45] width 10 height 10
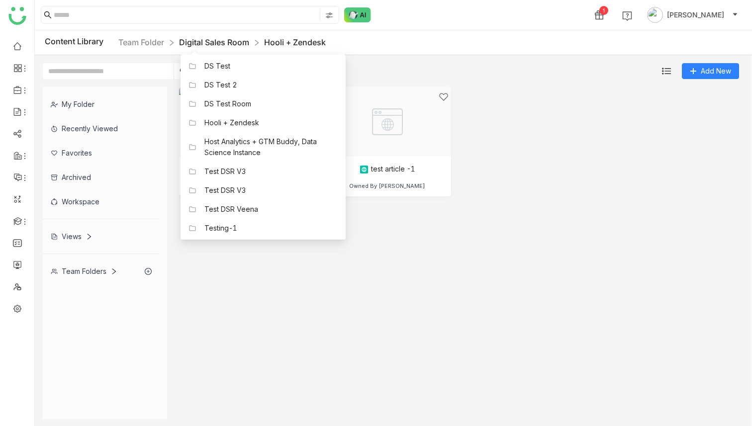
click at [222, 43] on link "Digital Sales Room" at bounding box center [214, 42] width 70 height 10
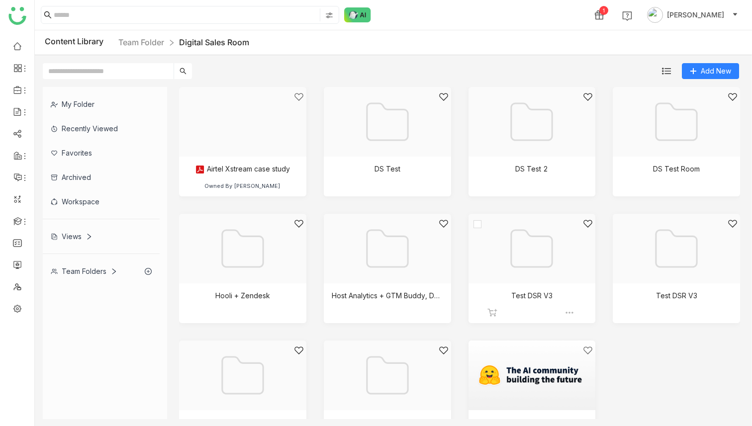
click at [534, 249] on div at bounding box center [529, 261] width 110 height 85
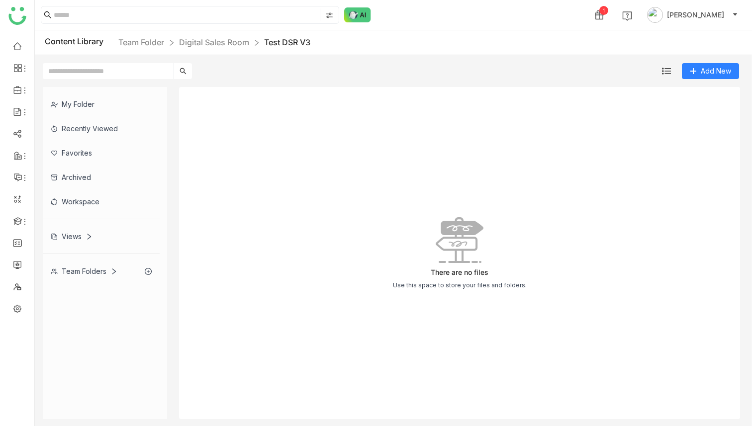
click at [161, 51] on div "Content Library Team Folder Digital Sales Room Test DSR V3" at bounding box center [393, 42] width 717 height 25
click at [157, 45] on link "Team Folder" at bounding box center [141, 42] width 46 height 10
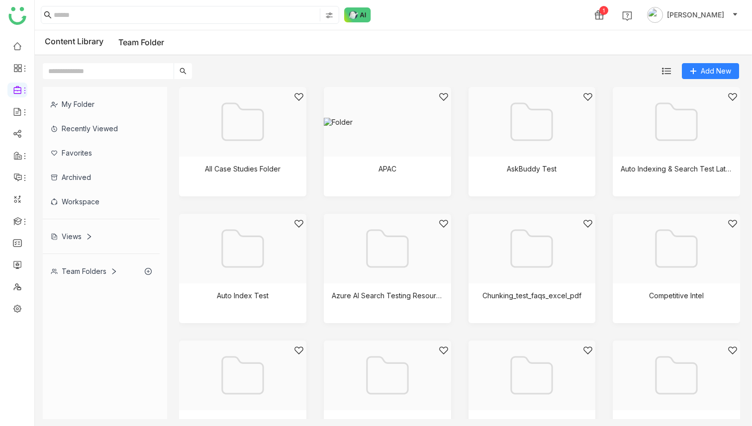
click at [82, 107] on div "My Folder" at bounding box center [101, 104] width 117 height 24
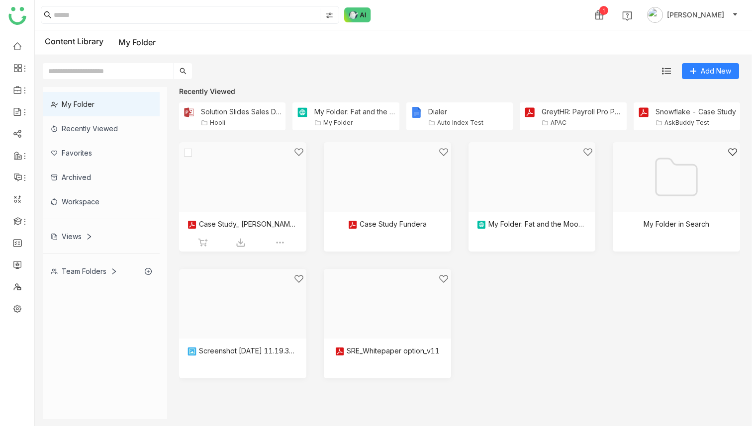
click at [248, 196] on div at bounding box center [239, 189] width 110 height 85
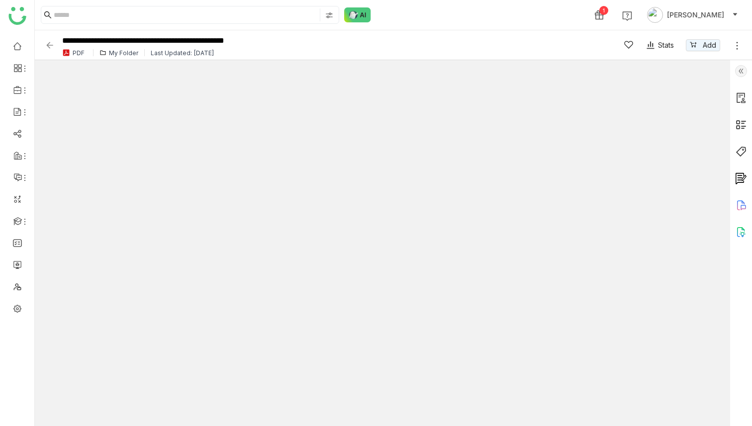
click at [741, 153] on img at bounding box center [741, 152] width 12 height 12
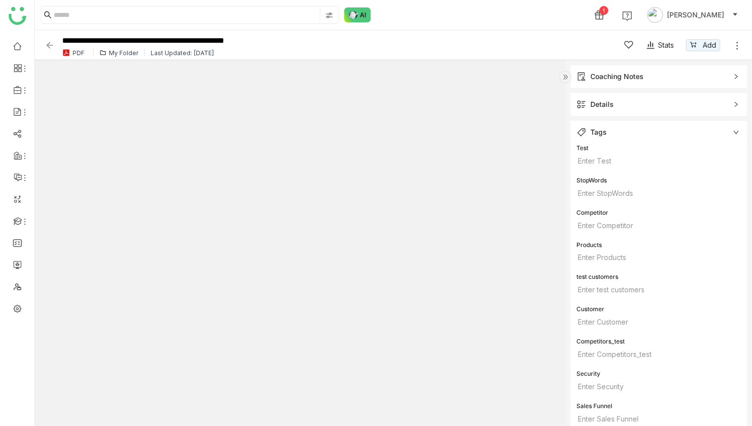
click at [700, 104] on span "Details" at bounding box center [652, 104] width 151 height 11
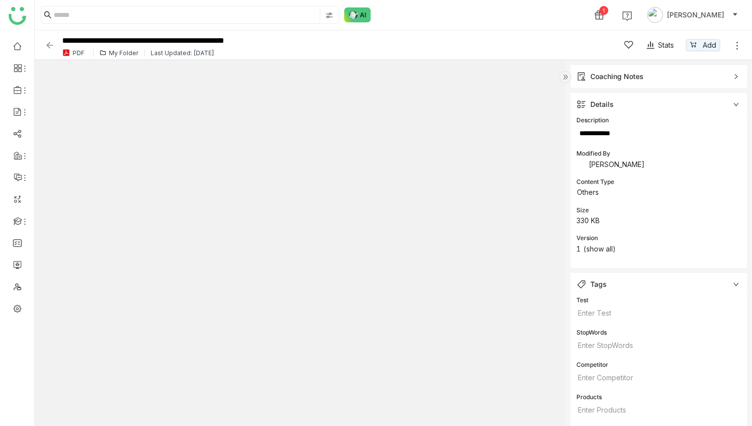
click at [700, 104] on span "Details" at bounding box center [652, 104] width 151 height 11
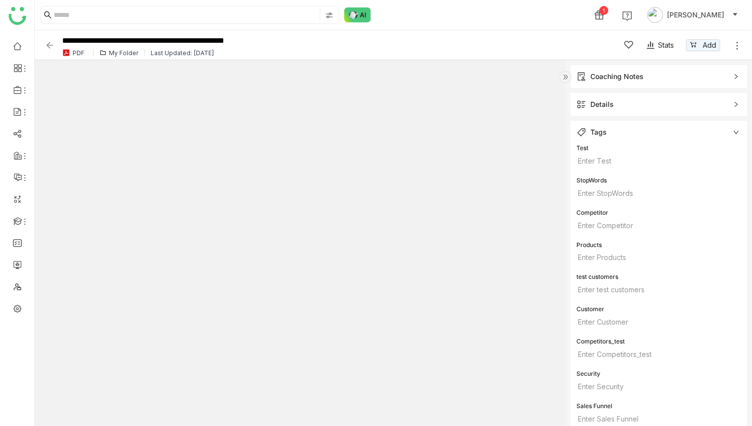
click at [566, 74] on img at bounding box center [566, 77] width 12 height 12
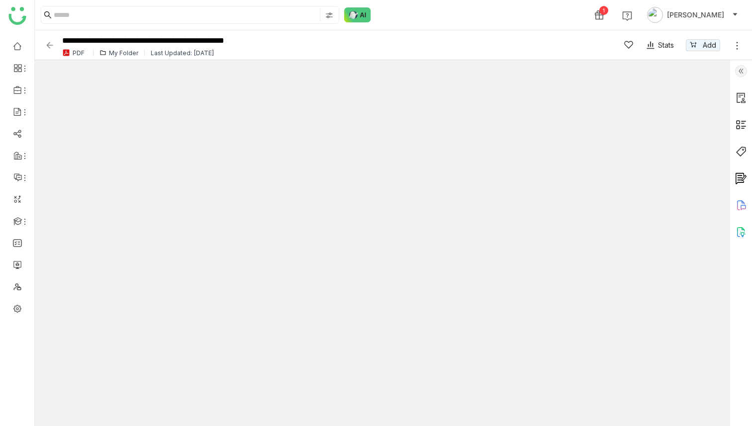
click at [50, 43] on img at bounding box center [50, 45] width 10 height 10
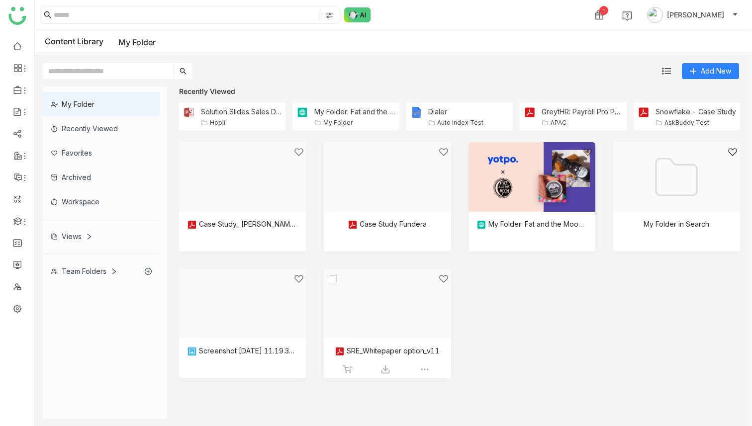
click at [388, 292] on div at bounding box center [384, 316] width 110 height 85
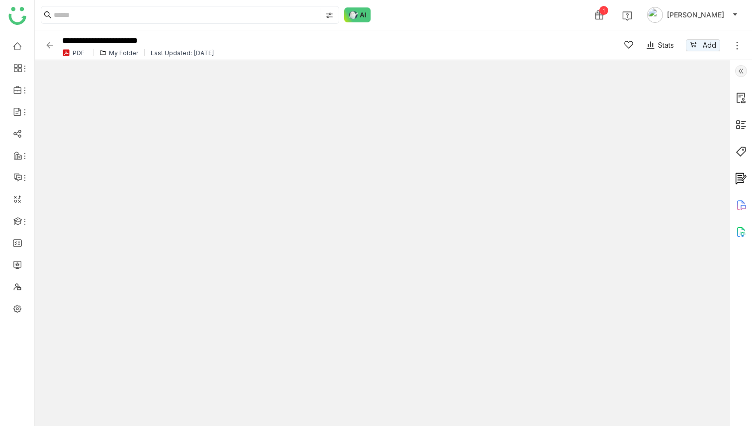
click at [736, 154] on img at bounding box center [741, 152] width 12 height 12
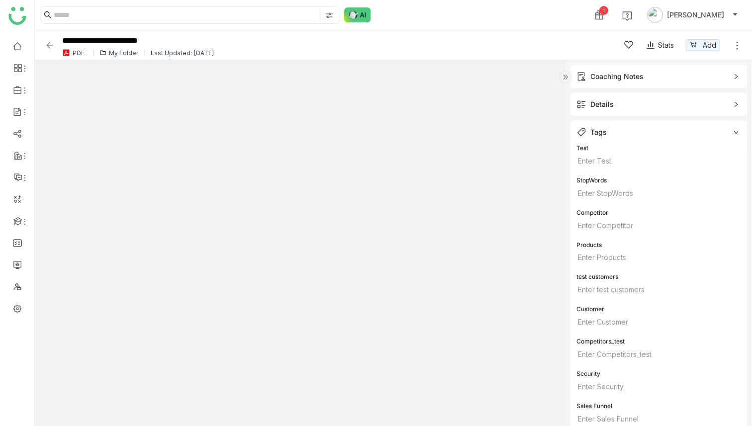
click at [666, 105] on span "Details" at bounding box center [652, 104] width 151 height 11
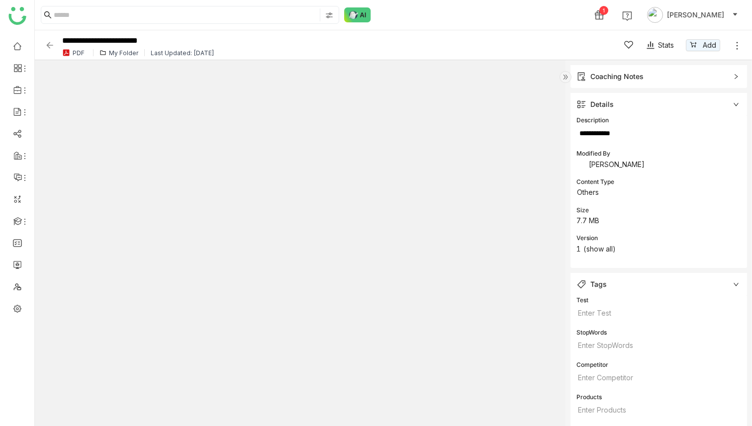
click at [666, 105] on span "Details" at bounding box center [652, 104] width 151 height 11
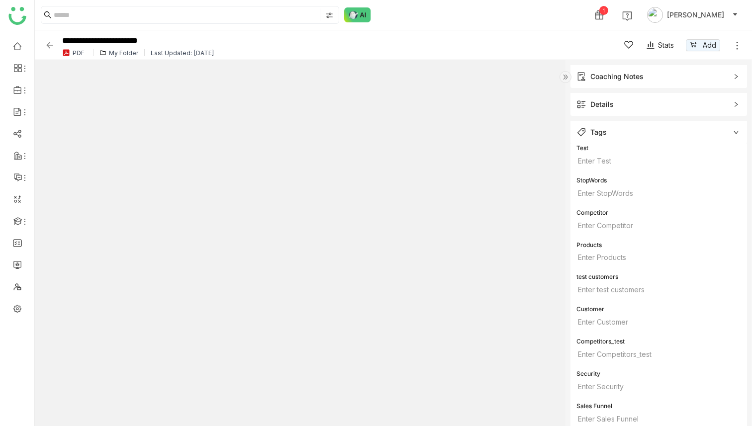
click at [18, 300] on ul at bounding box center [17, 177] width 34 height 291
click at [18, 308] on link at bounding box center [17, 308] width 9 height 8
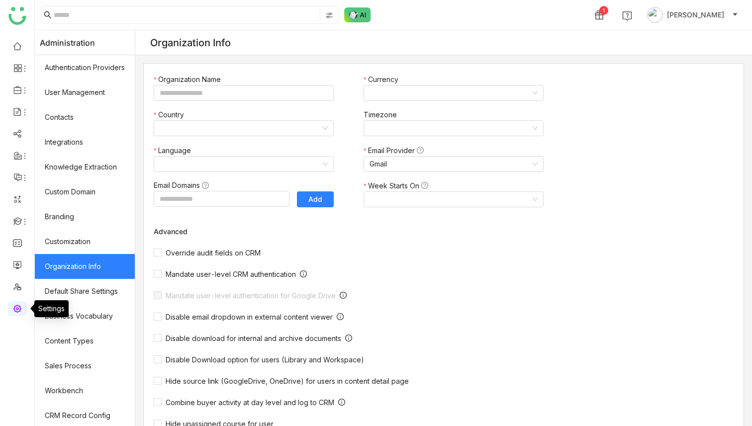
type input "*******"
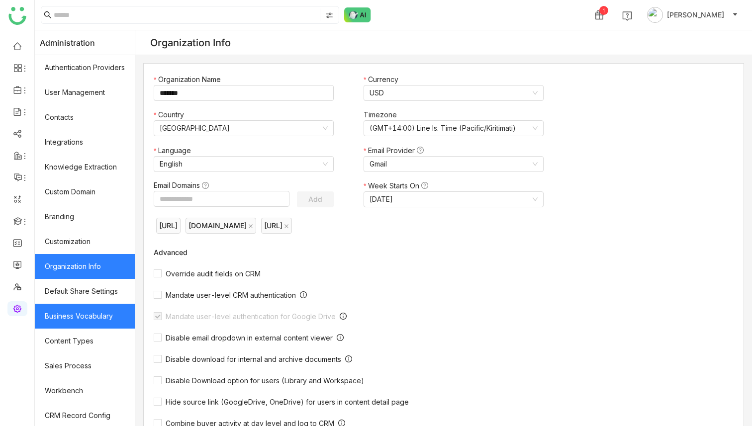
click at [98, 307] on link "Business Vocabulary" at bounding box center [85, 316] width 100 height 25
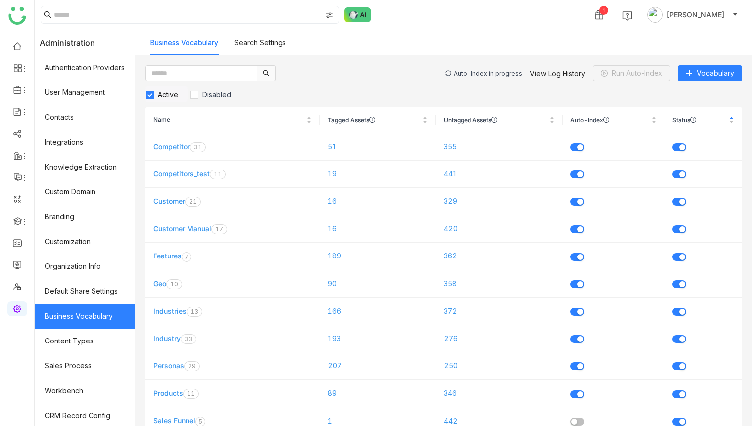
click at [474, 71] on div "Auto-Index in progress" at bounding box center [488, 73] width 69 height 7
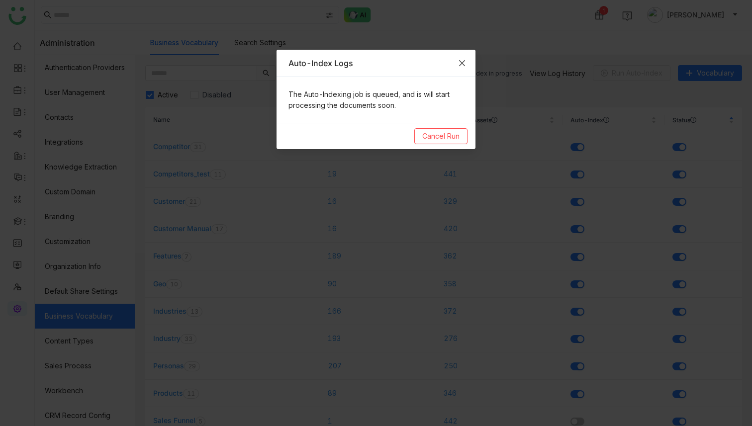
click at [465, 64] on icon "Close" at bounding box center [462, 63] width 8 height 8
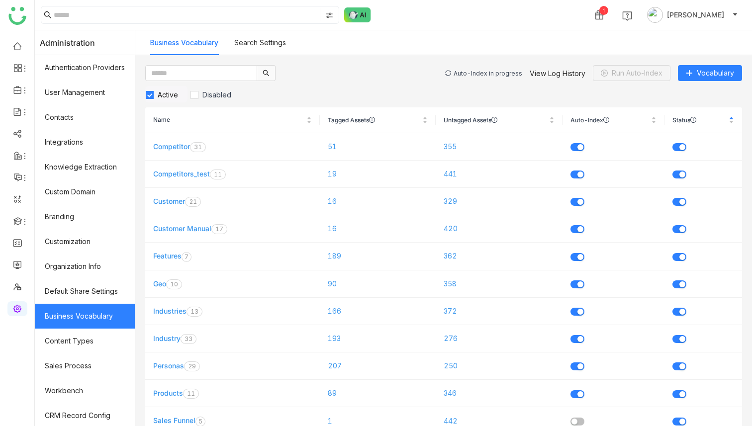
click at [479, 70] on div "Auto-Index in progress" at bounding box center [488, 73] width 69 height 7
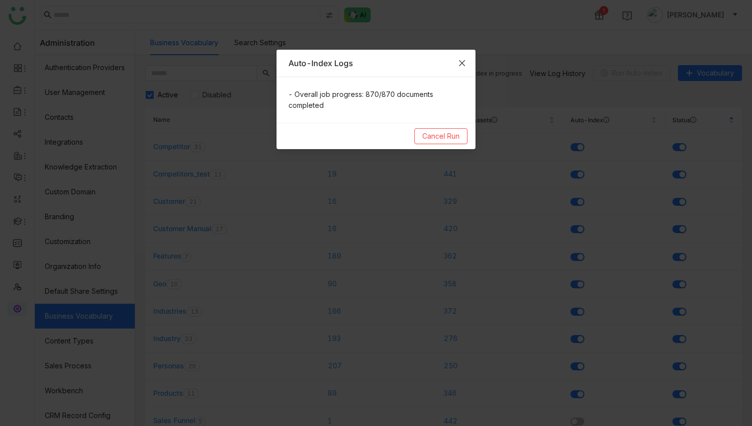
click at [466, 67] on span "Close" at bounding box center [462, 63] width 27 height 27
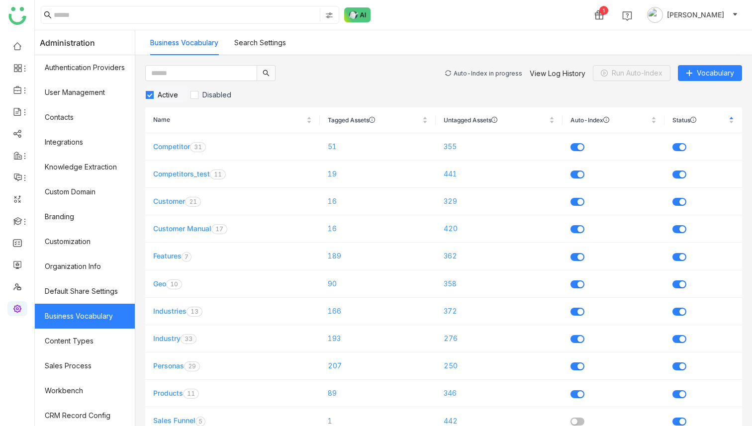
click at [480, 78] on div "Auto-Index in progress View Log History Run Auto-Index Vocabulary" at bounding box center [593, 73] width 297 height 16
click at [482, 73] on div "Auto-Index in progress" at bounding box center [488, 73] width 69 height 7
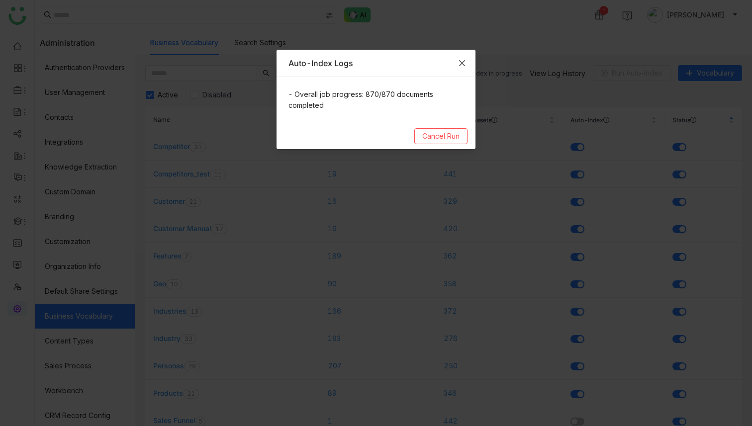
click at [465, 62] on icon "Close" at bounding box center [462, 63] width 8 height 8
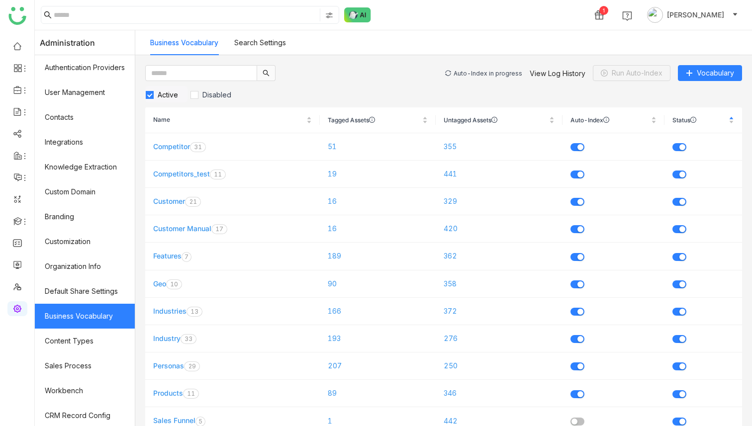
click at [475, 72] on div "Auto-Index in progress" at bounding box center [488, 73] width 69 height 7
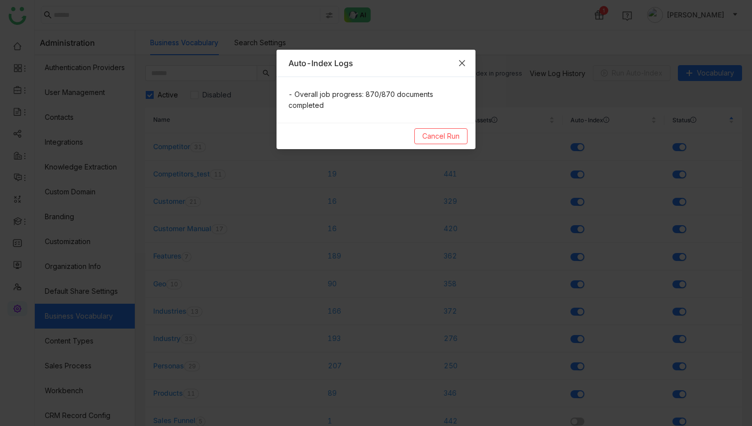
click at [466, 62] on span "Close" at bounding box center [462, 63] width 27 height 27
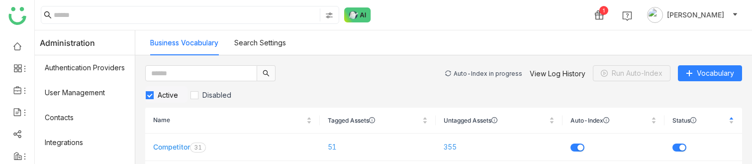
click at [498, 71] on div "Auto-Index in progress" at bounding box center [488, 73] width 69 height 7
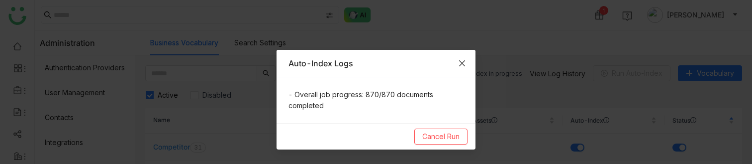
click at [466, 62] on span "Close" at bounding box center [462, 63] width 27 height 27
